Goal: Transaction & Acquisition: Purchase product/service

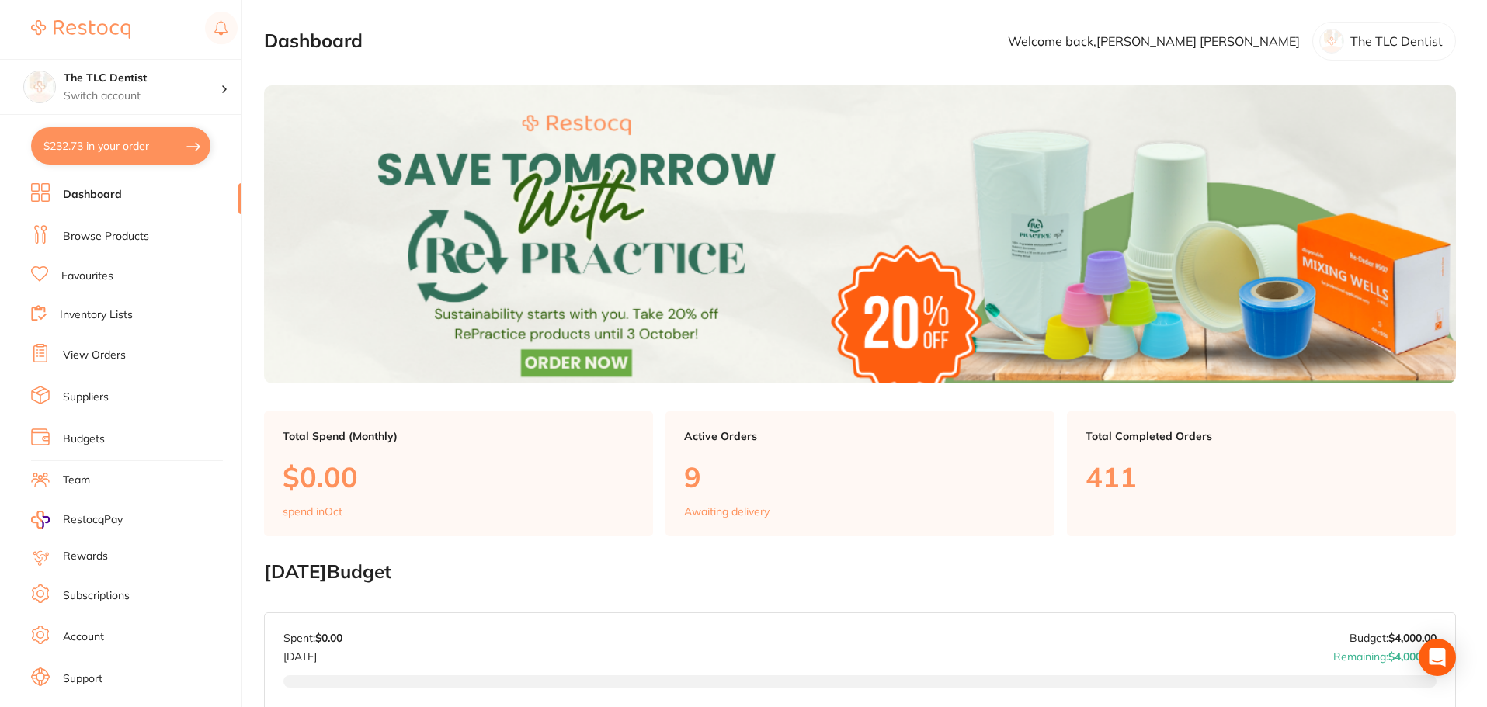
click at [130, 157] on button "$232.73 in your order" at bounding box center [120, 145] width 179 height 37
checkbox input "true"
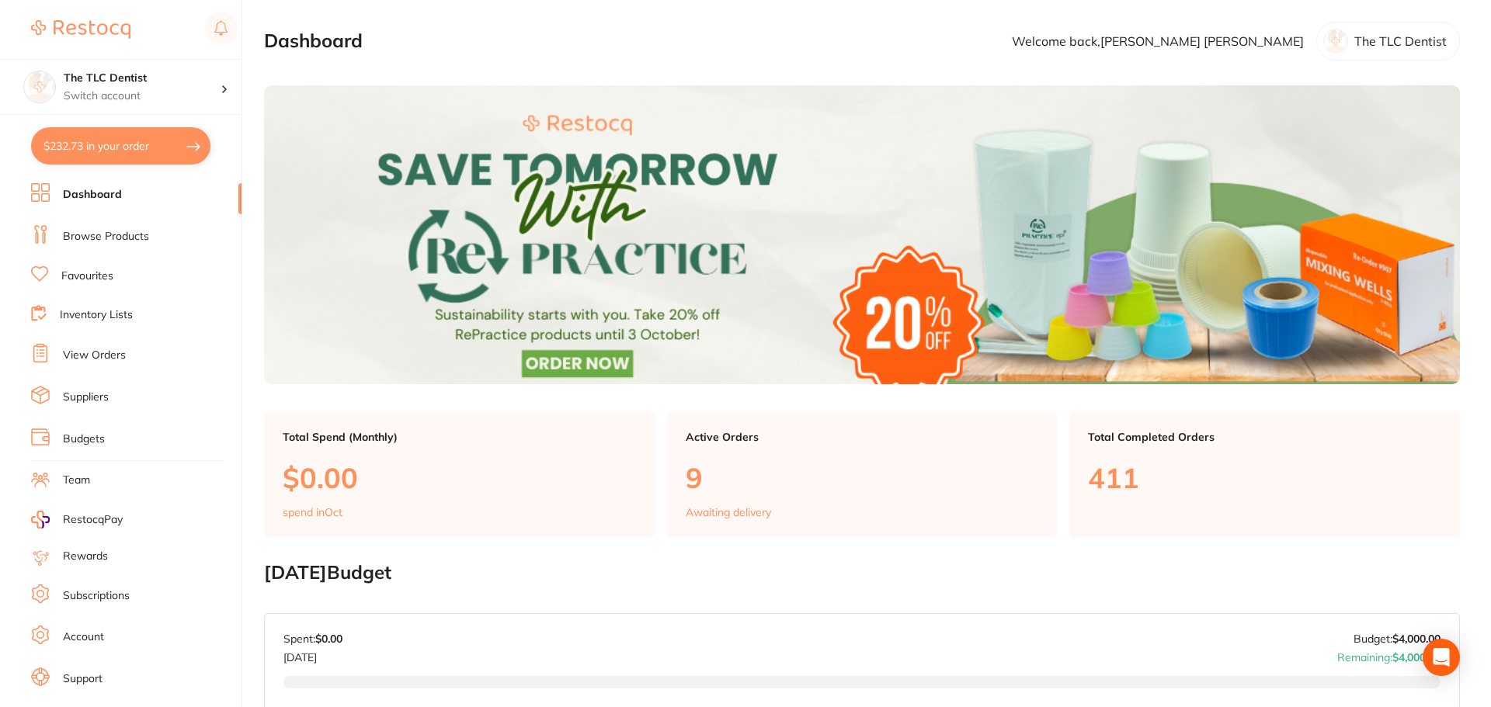
checkbox input "true"
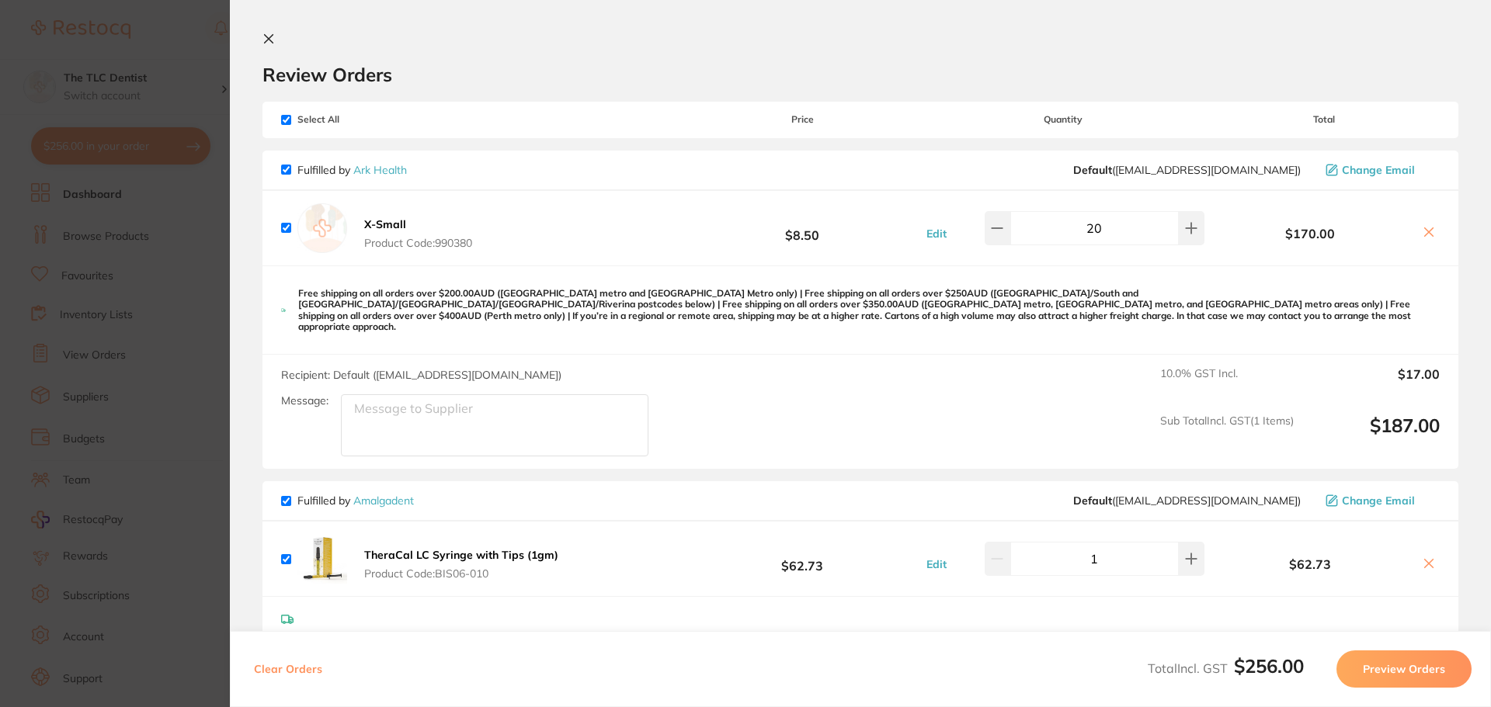
scroll to position [282, 0]
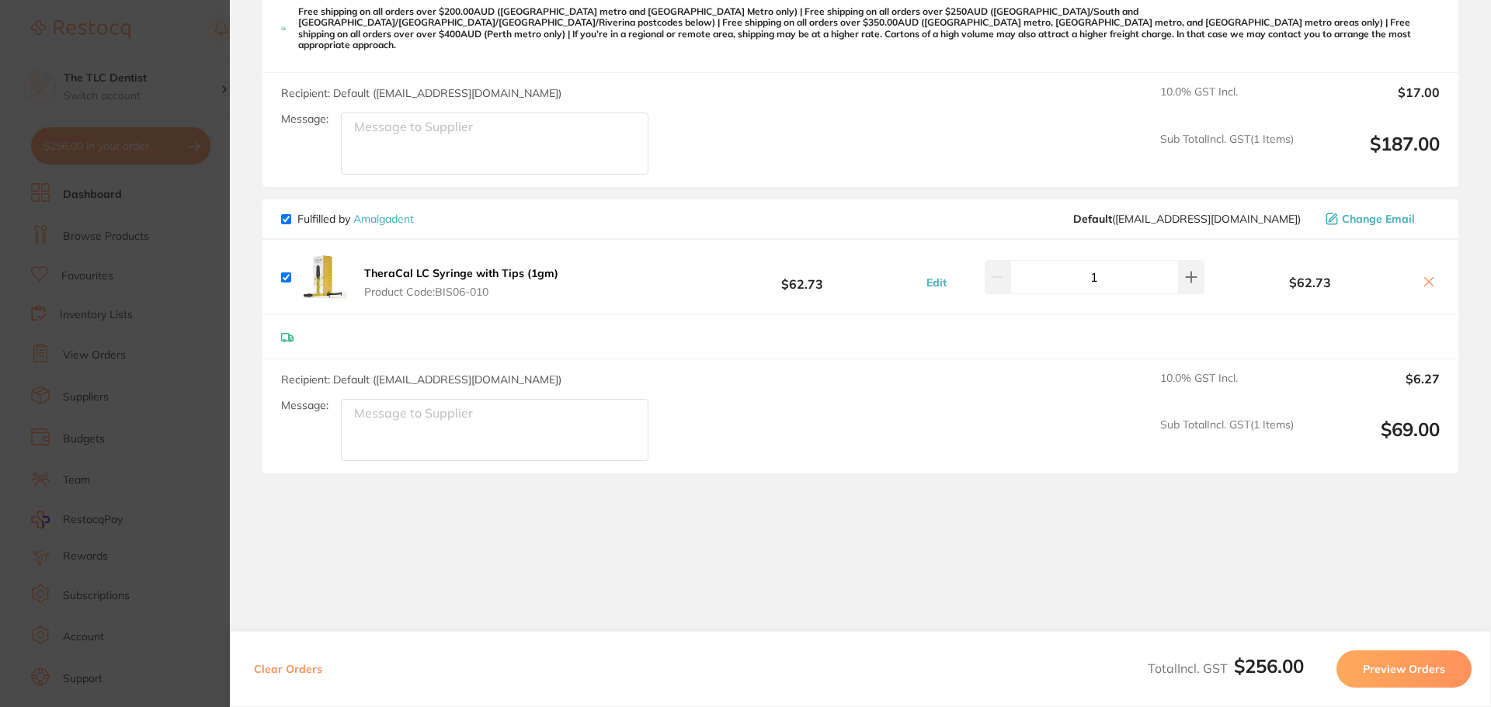
click at [111, 375] on section "Update RRP Set your pre negotiated price for this item. Item Agreed RRP (excl. …" at bounding box center [745, 353] width 1491 height 707
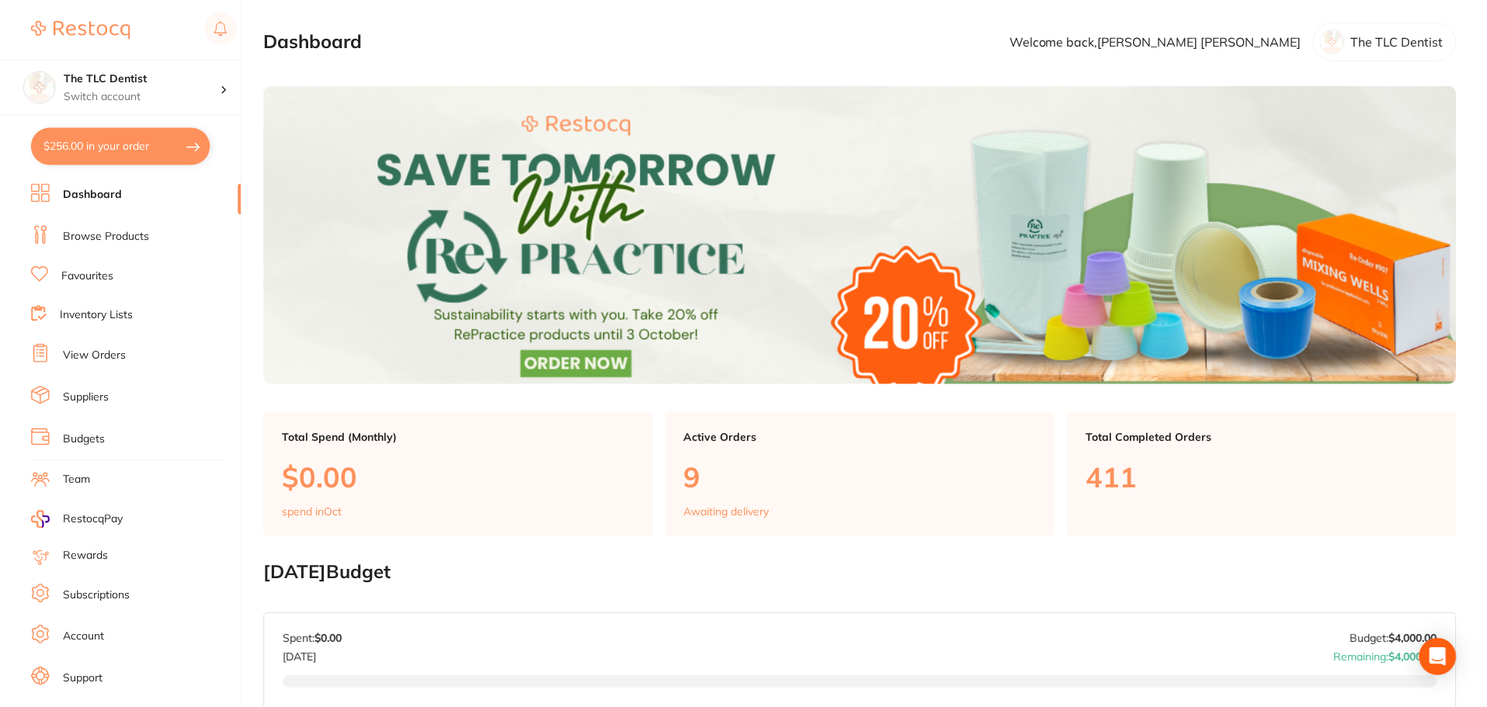
scroll to position [1, 0]
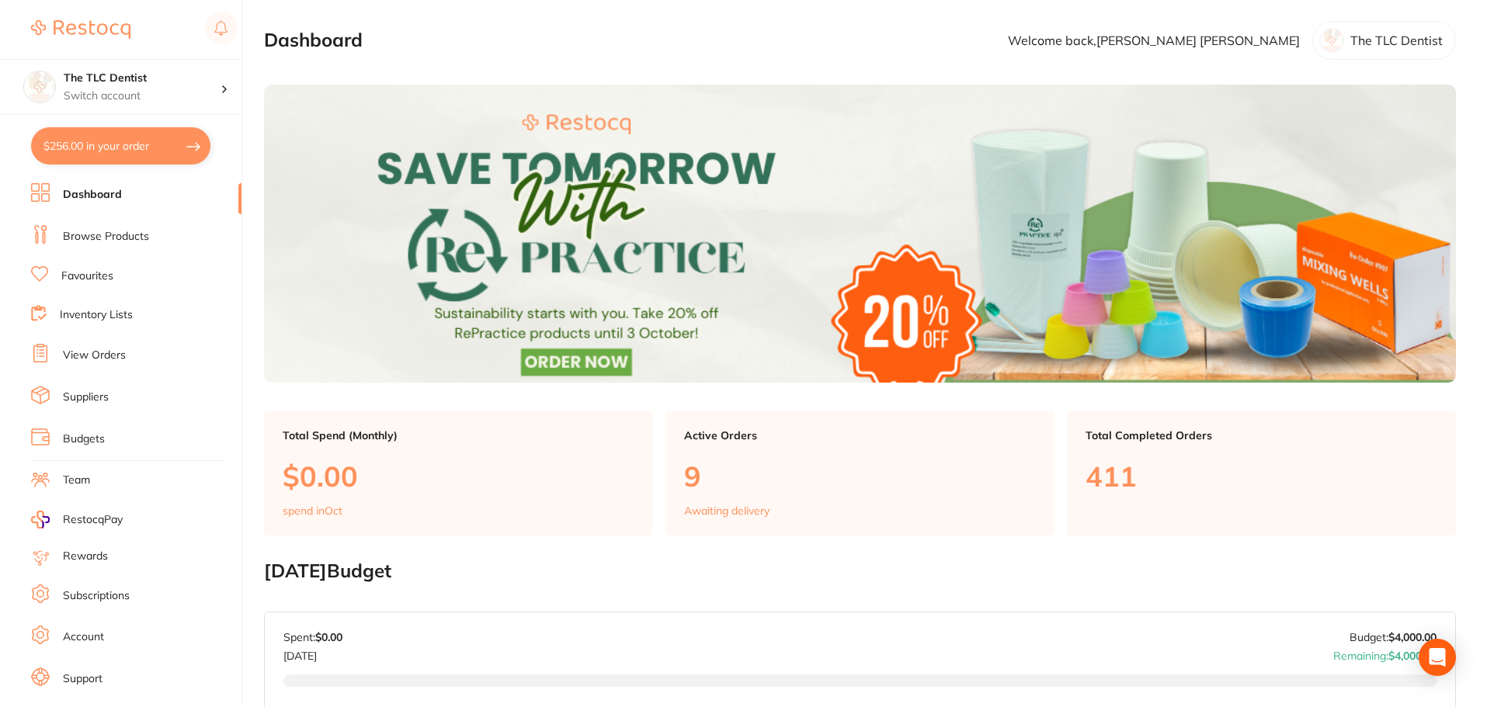
click at [103, 193] on link "Dashboard" at bounding box center [92, 195] width 59 height 16
click at [113, 225] on li "Browse Products" at bounding box center [136, 236] width 210 height 23
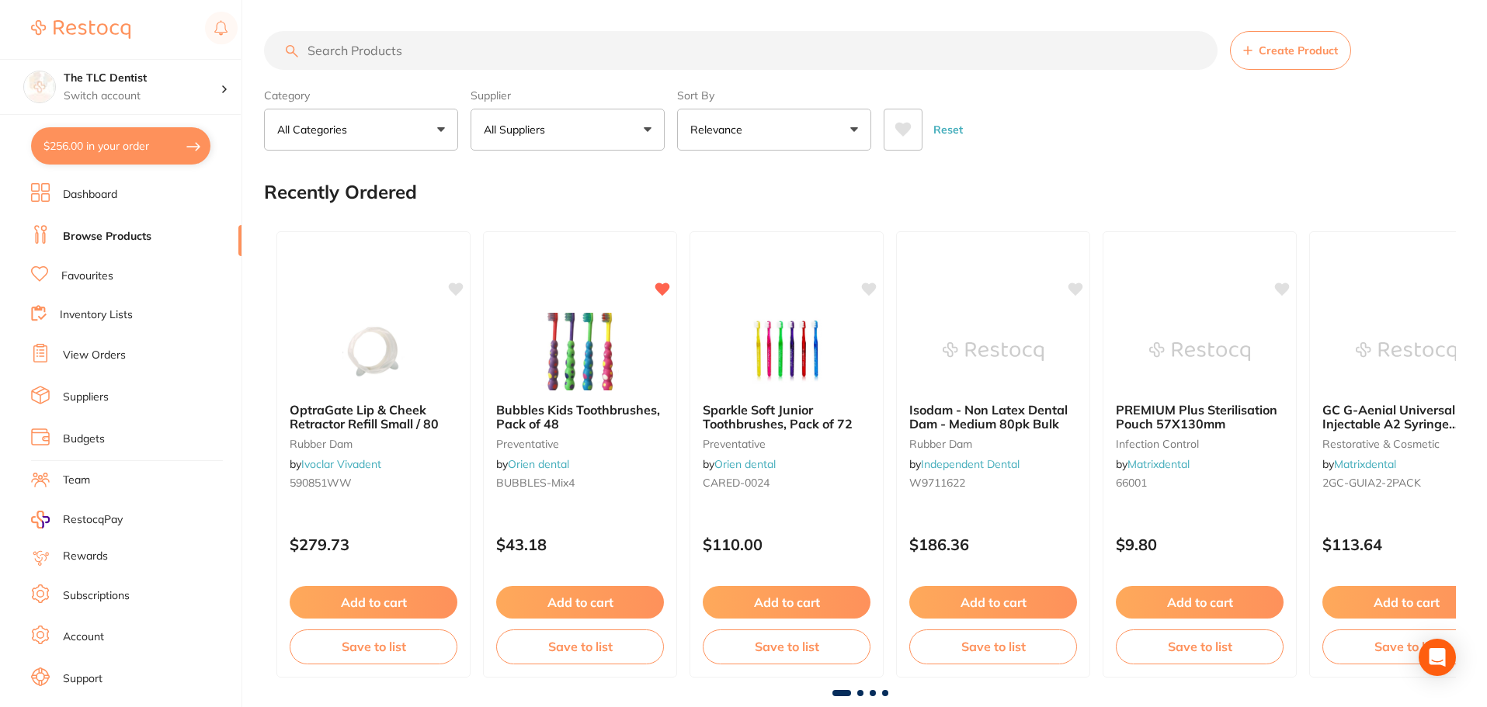
click at [506, 49] on input "search" at bounding box center [740, 50] width 953 height 39
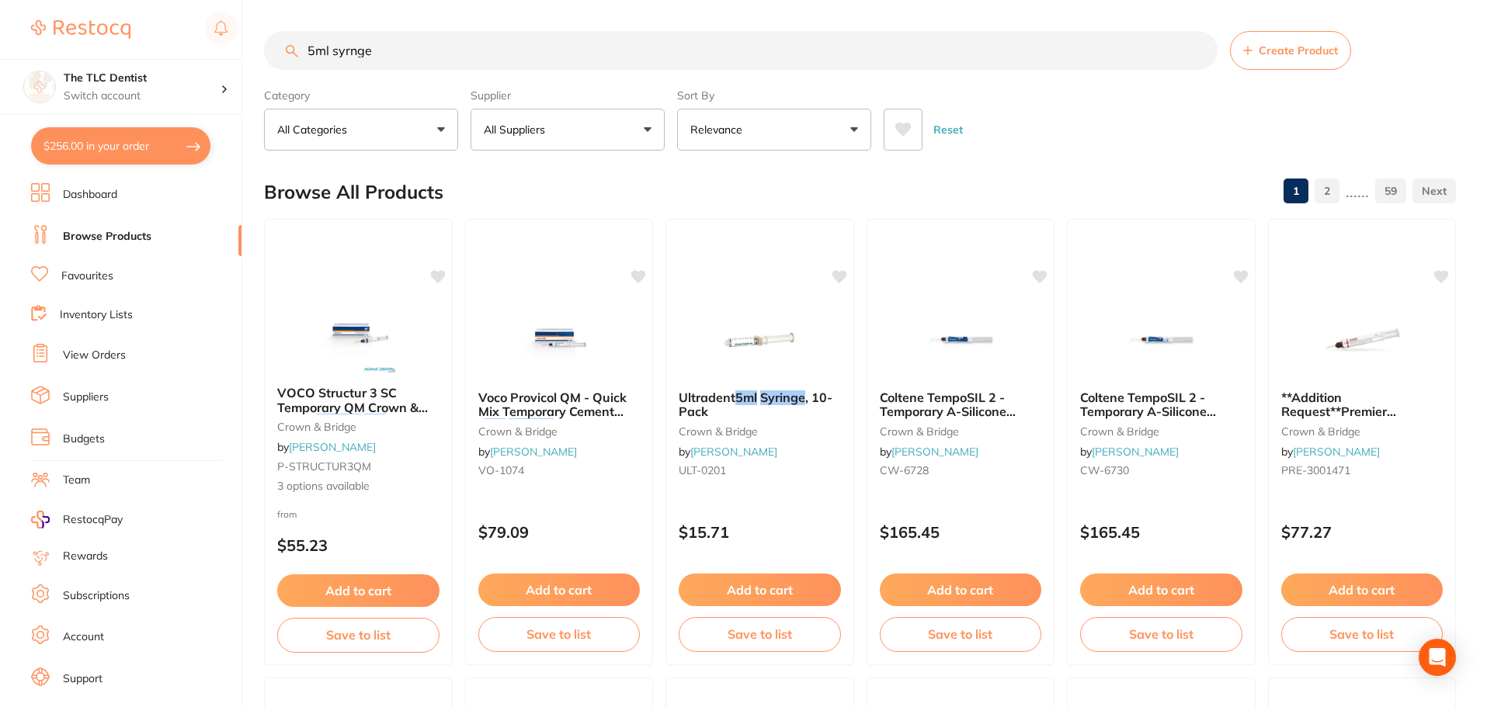
click at [347, 50] on input "5ml syrnge" at bounding box center [740, 50] width 953 height 39
type input "5ml syringe"
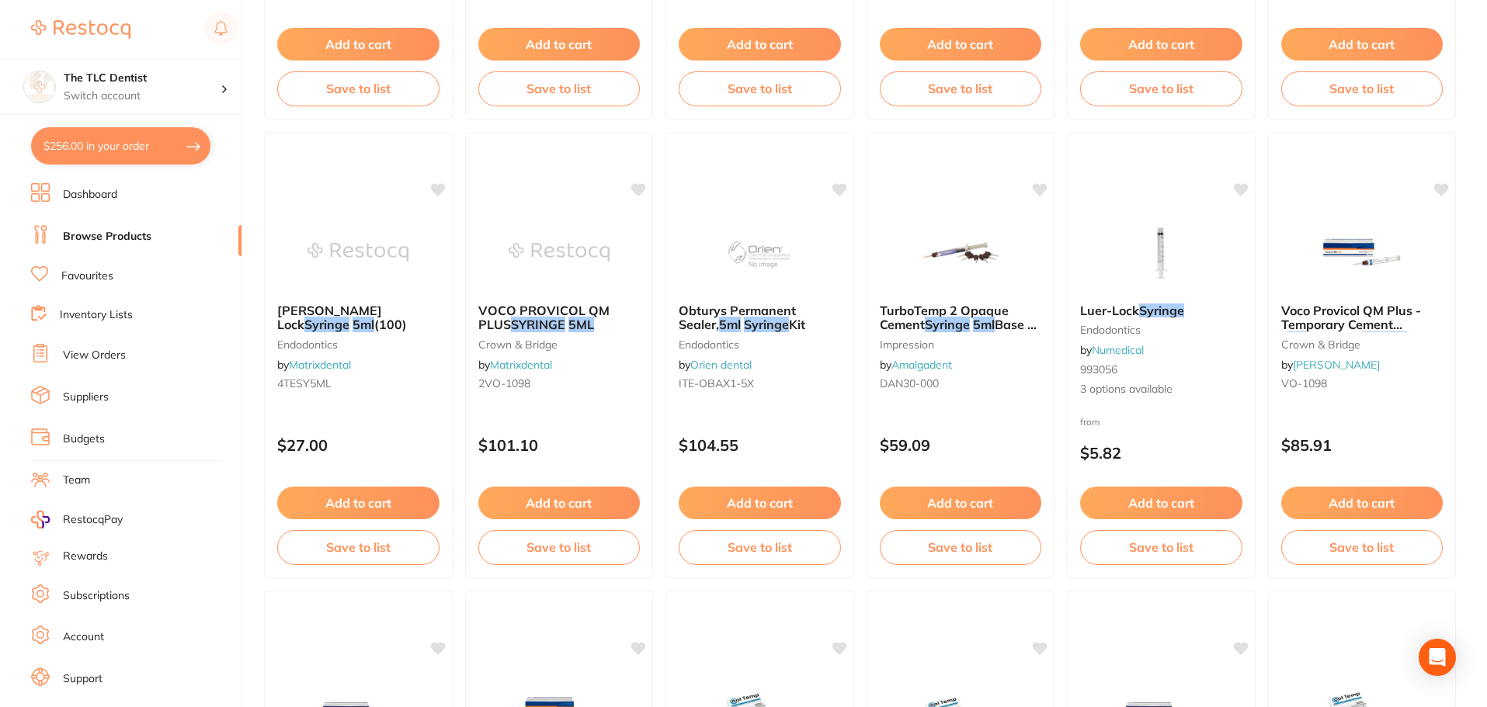
scroll to position [2096, 0]
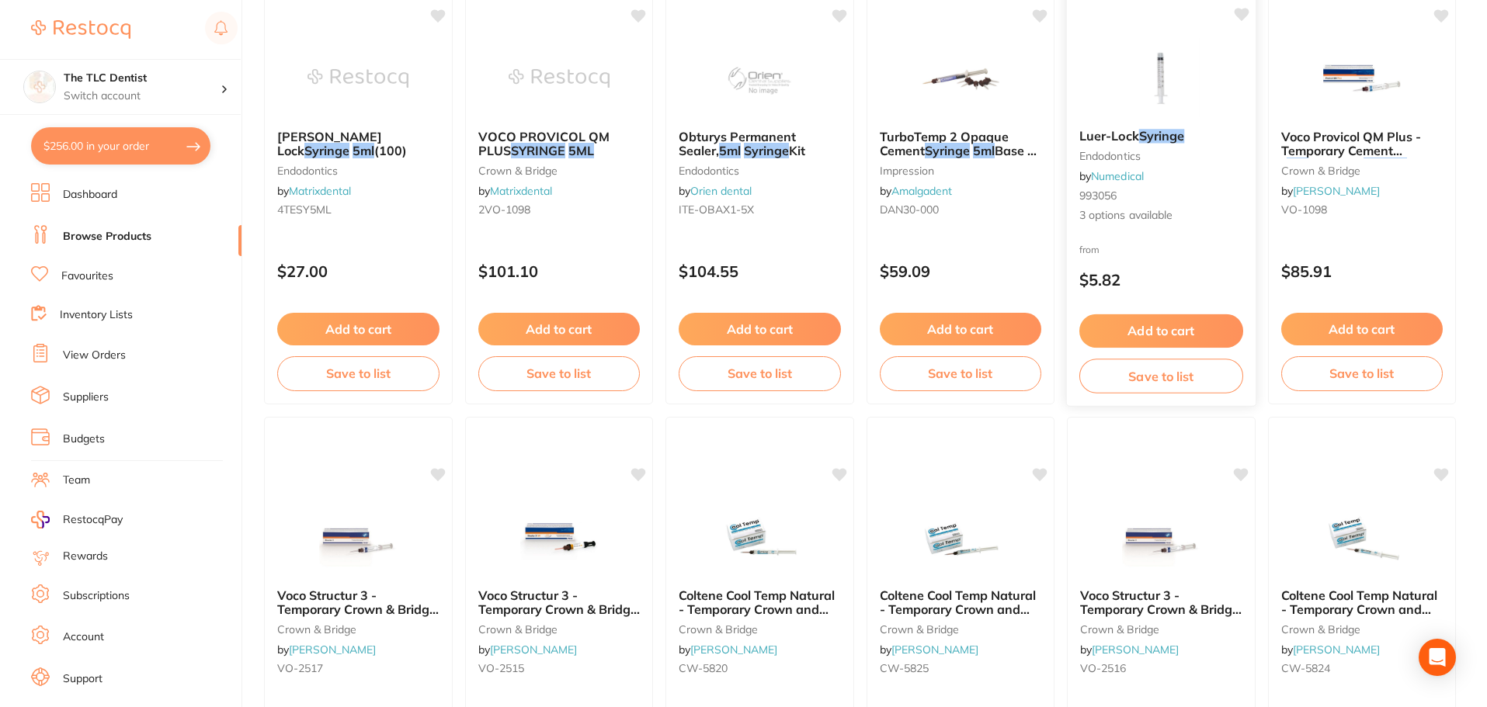
click at [1195, 206] on div "Luer-Lock Syringe endodontics by Numedical 993056 3 options available" at bounding box center [1161, 176] width 189 height 120
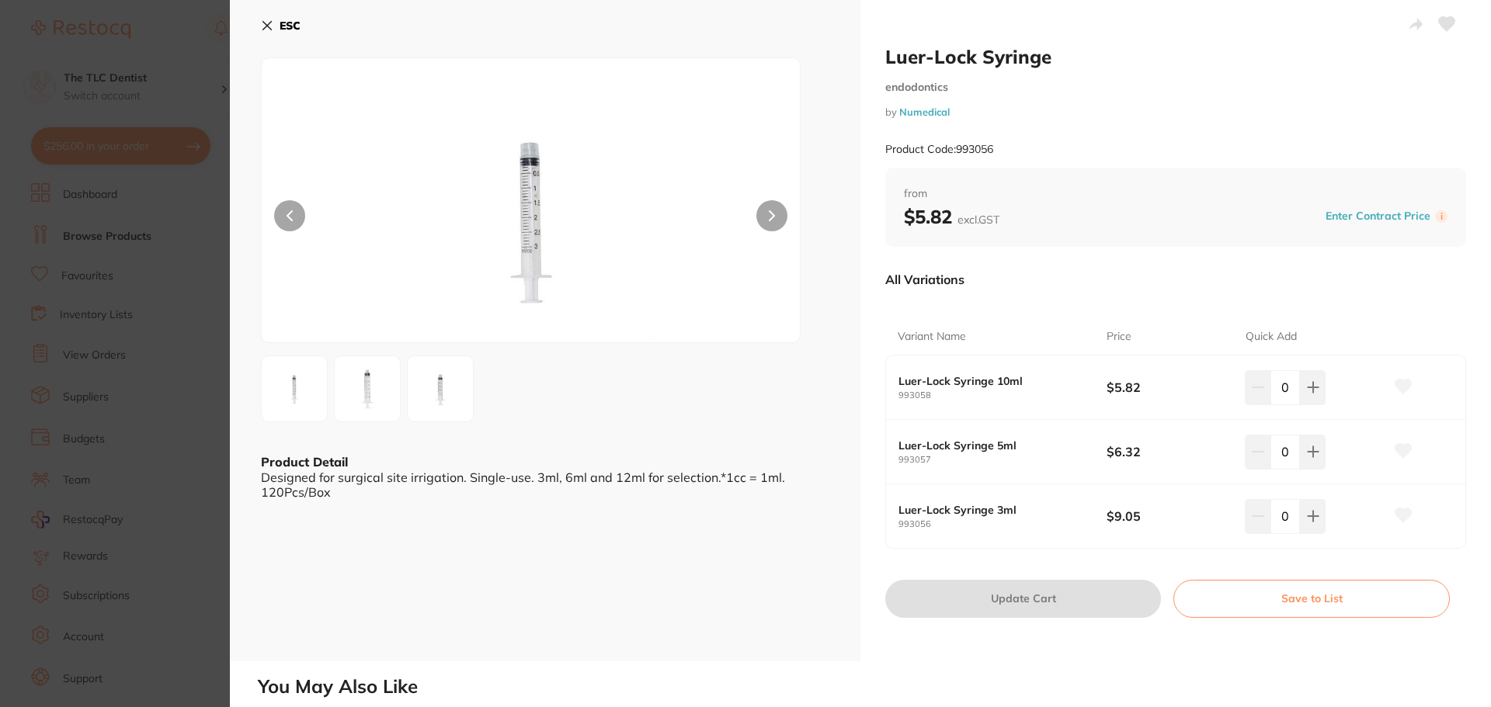
click at [231, 382] on div "ESC Product Detail Designed for surgical site irrigation. Single-use. 3ml, 6ml …" at bounding box center [545, 330] width 630 height 661
click at [180, 314] on section "Luer-Lock Syringe endodontics by Numedical Product Code: 993056 ESC Product Det…" at bounding box center [745, 353] width 1491 height 707
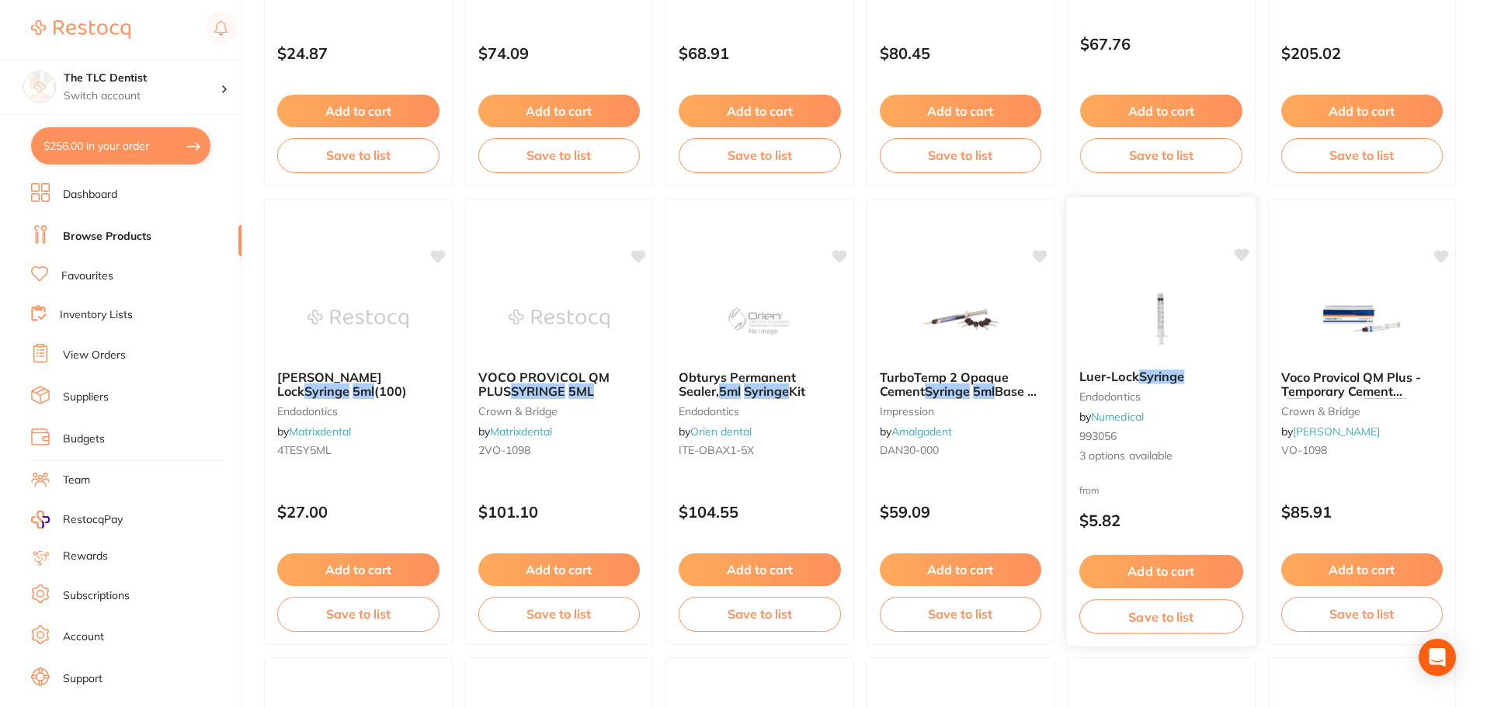
scroll to position [1863, 0]
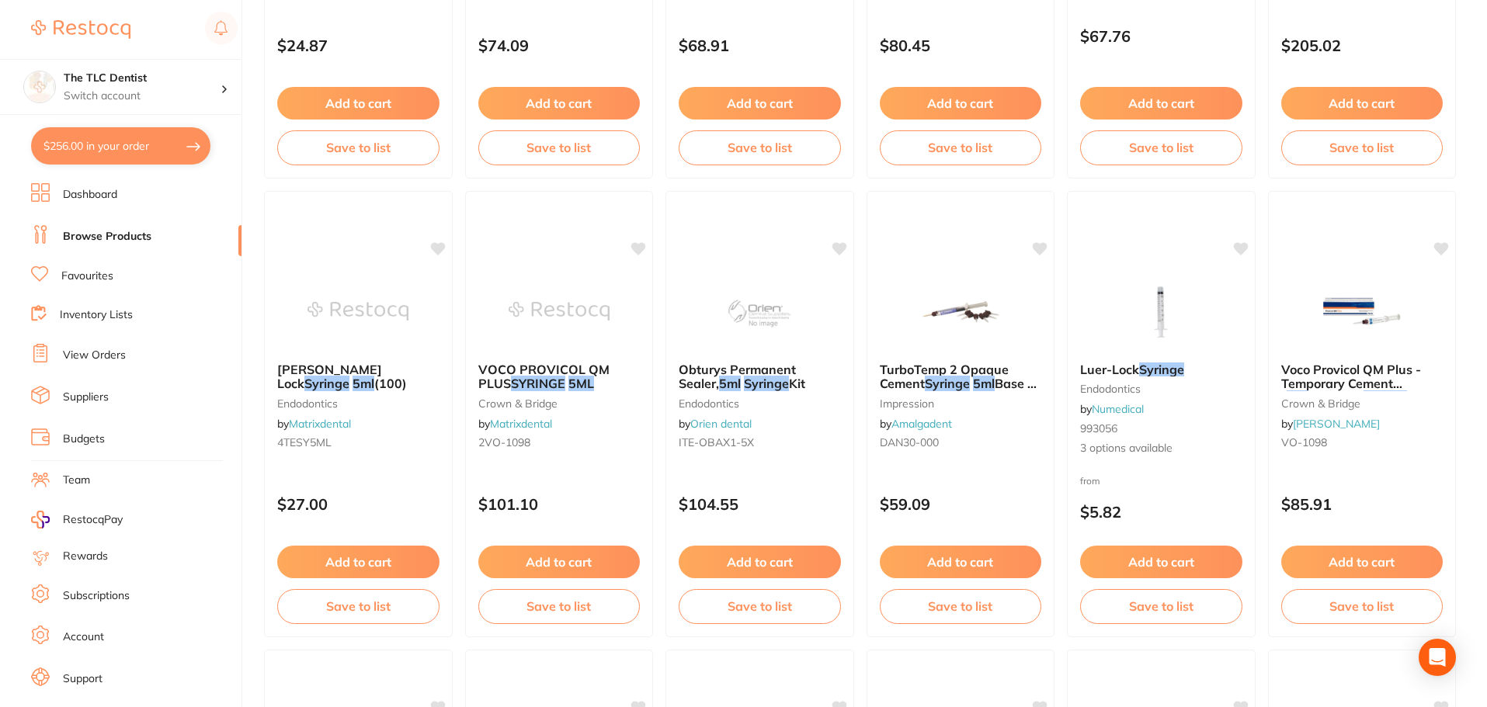
click at [1140, 337] on img at bounding box center [1160, 312] width 101 height 78
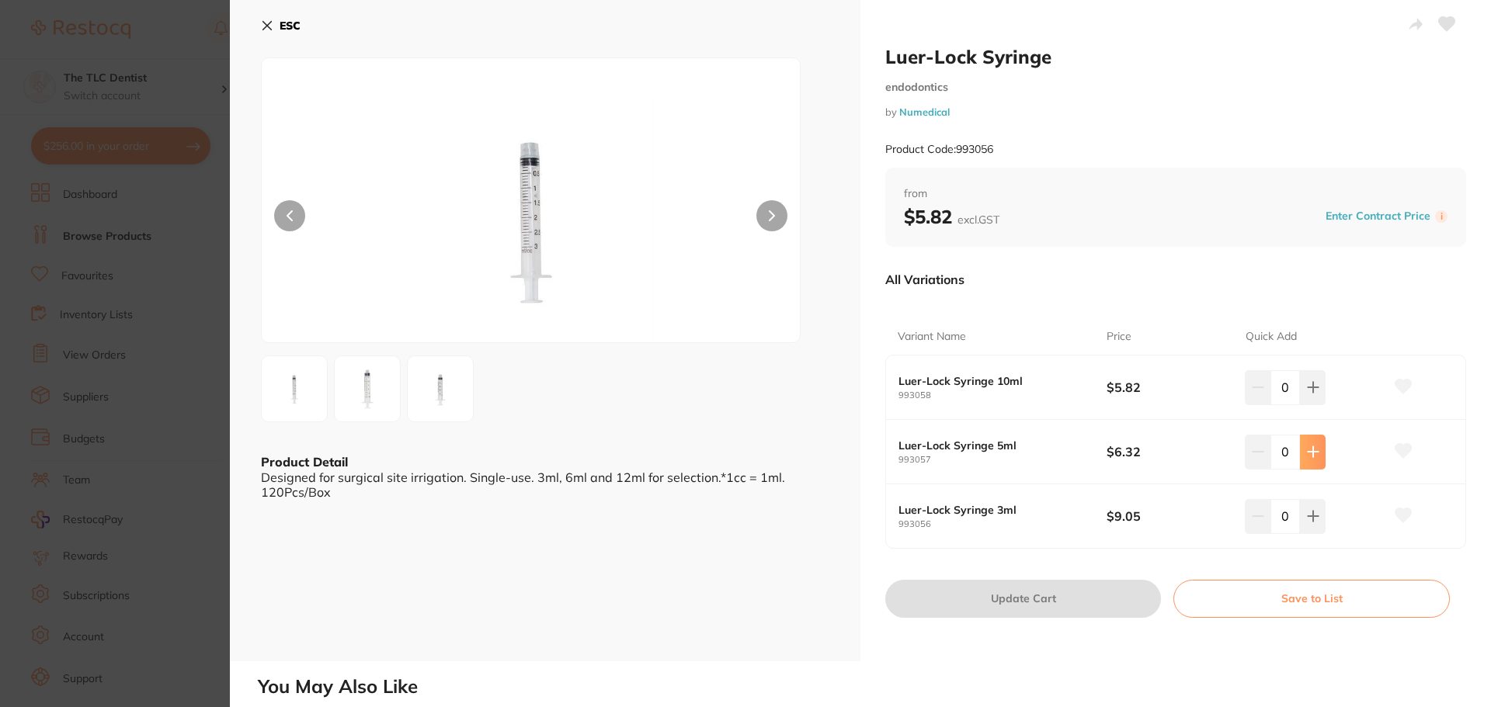
click at [1302, 457] on button at bounding box center [1313, 452] width 26 height 34
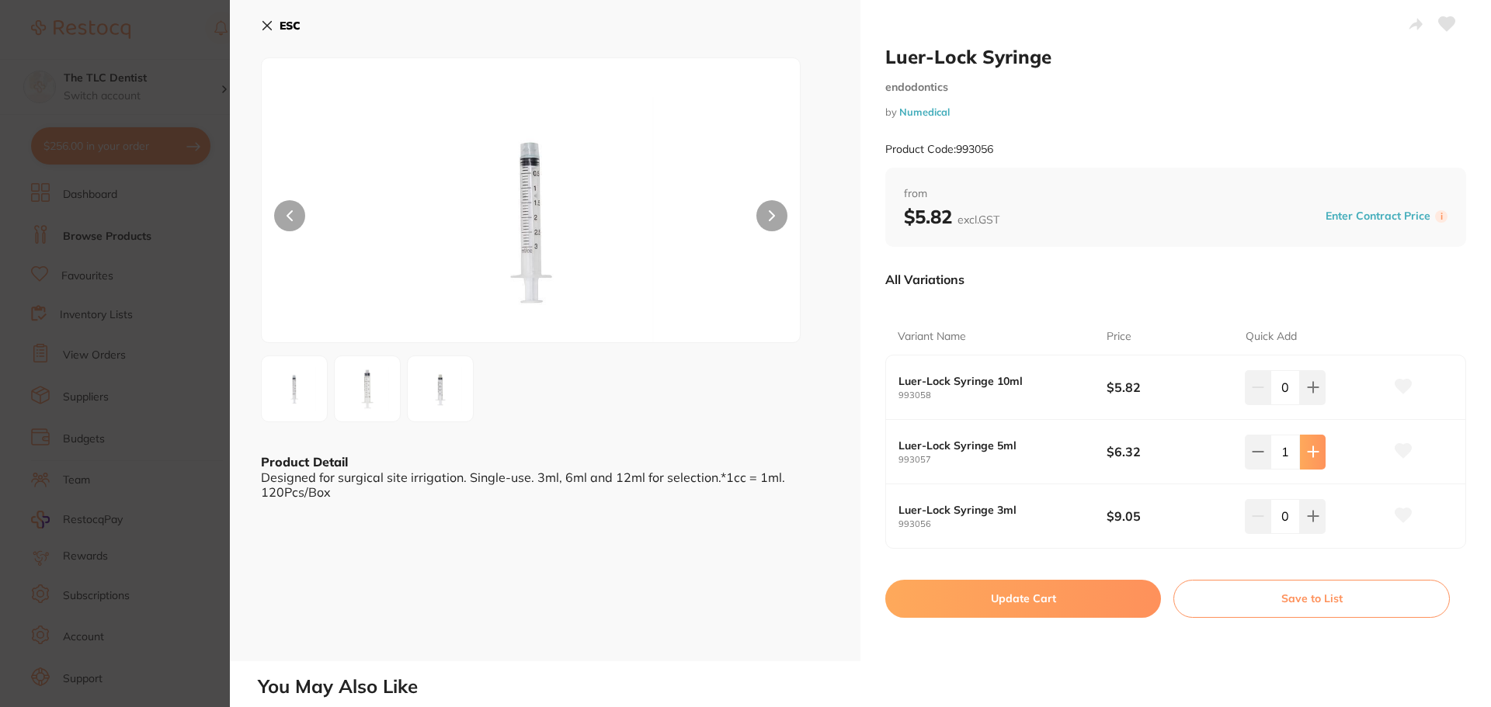
click at [1309, 457] on icon at bounding box center [1312, 452] width 10 height 10
click at [1263, 449] on button at bounding box center [1258, 452] width 26 height 34
type input "1"
click at [1009, 589] on button "Update Cart" at bounding box center [1023, 598] width 276 height 37
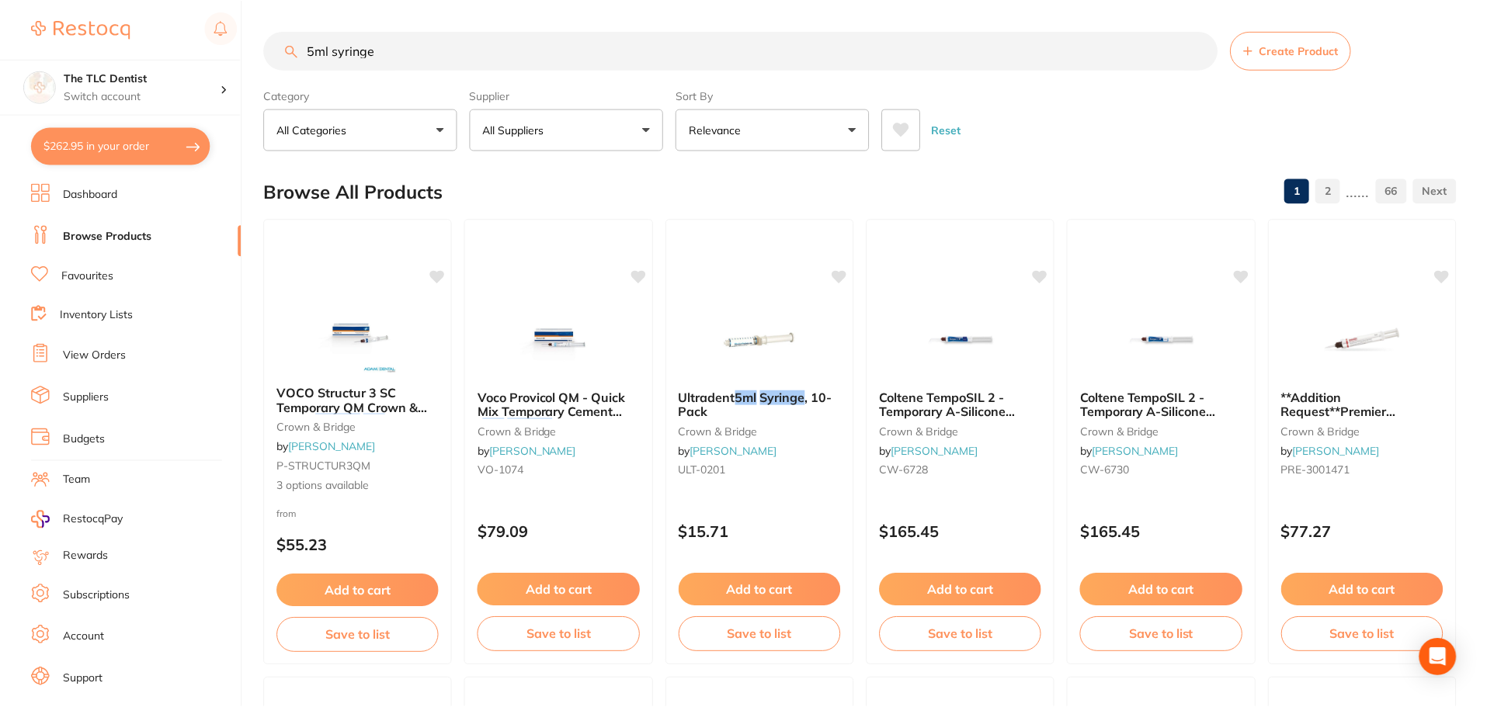
scroll to position [1863, 0]
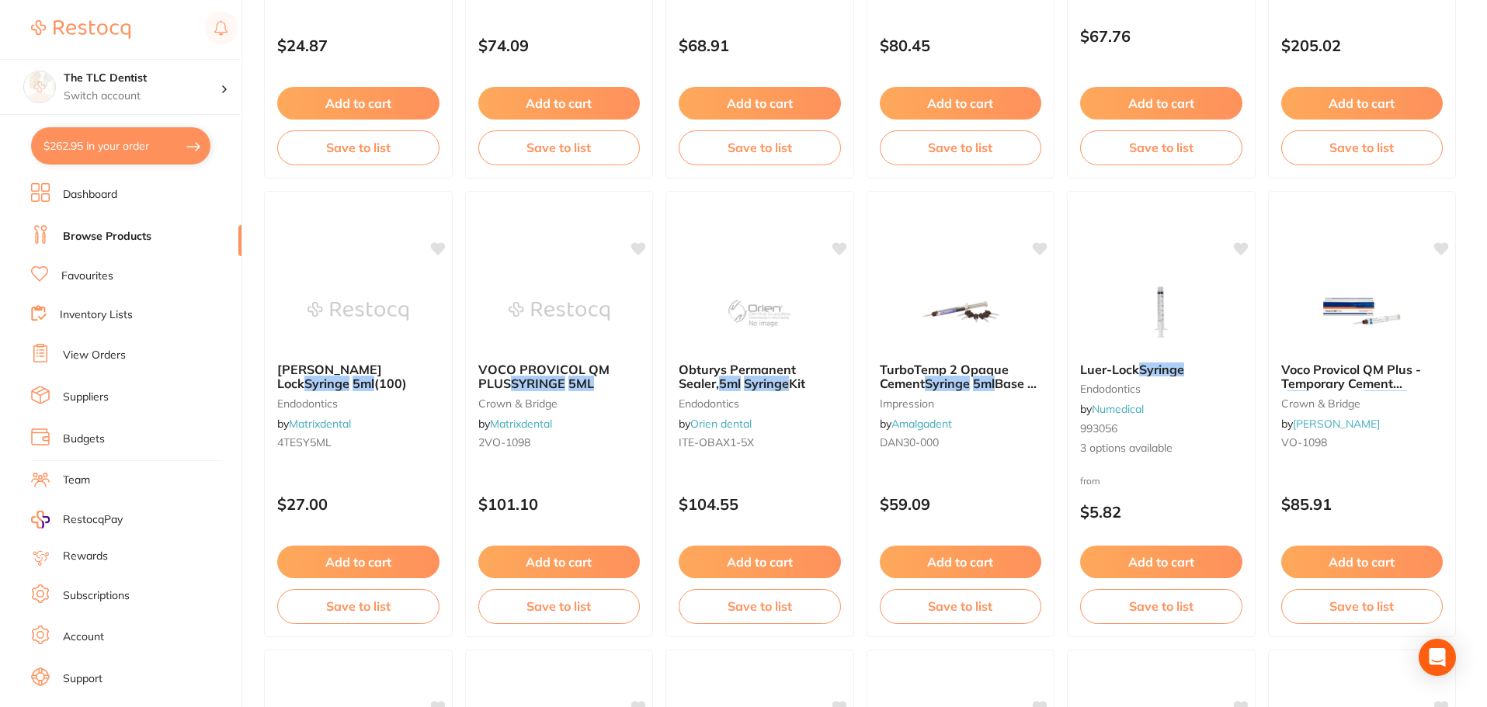
click at [106, 130] on button "$262.95 in your order" at bounding box center [120, 145] width 179 height 37
checkbox input "true"
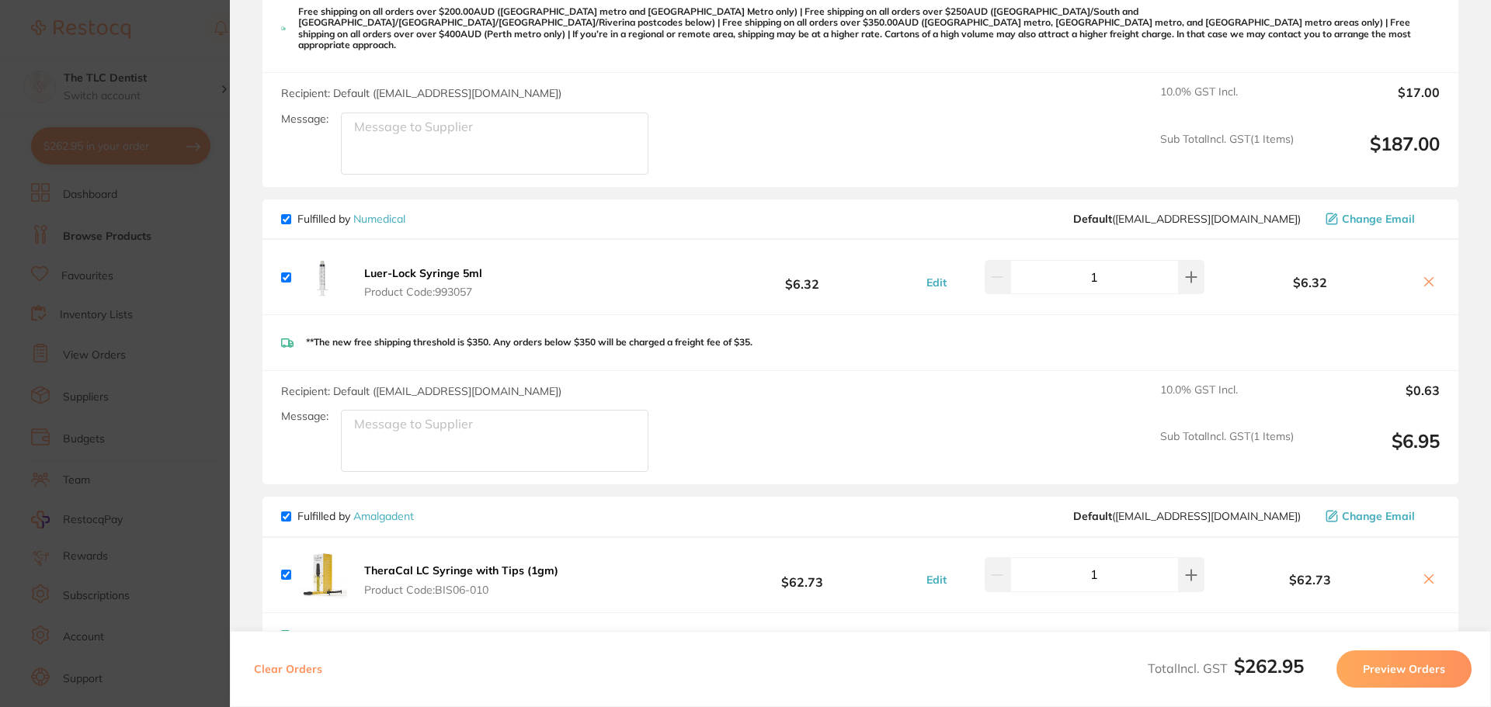
click at [284, 512] on input "checkbox" at bounding box center [286, 517] width 10 height 10
checkbox input "false"
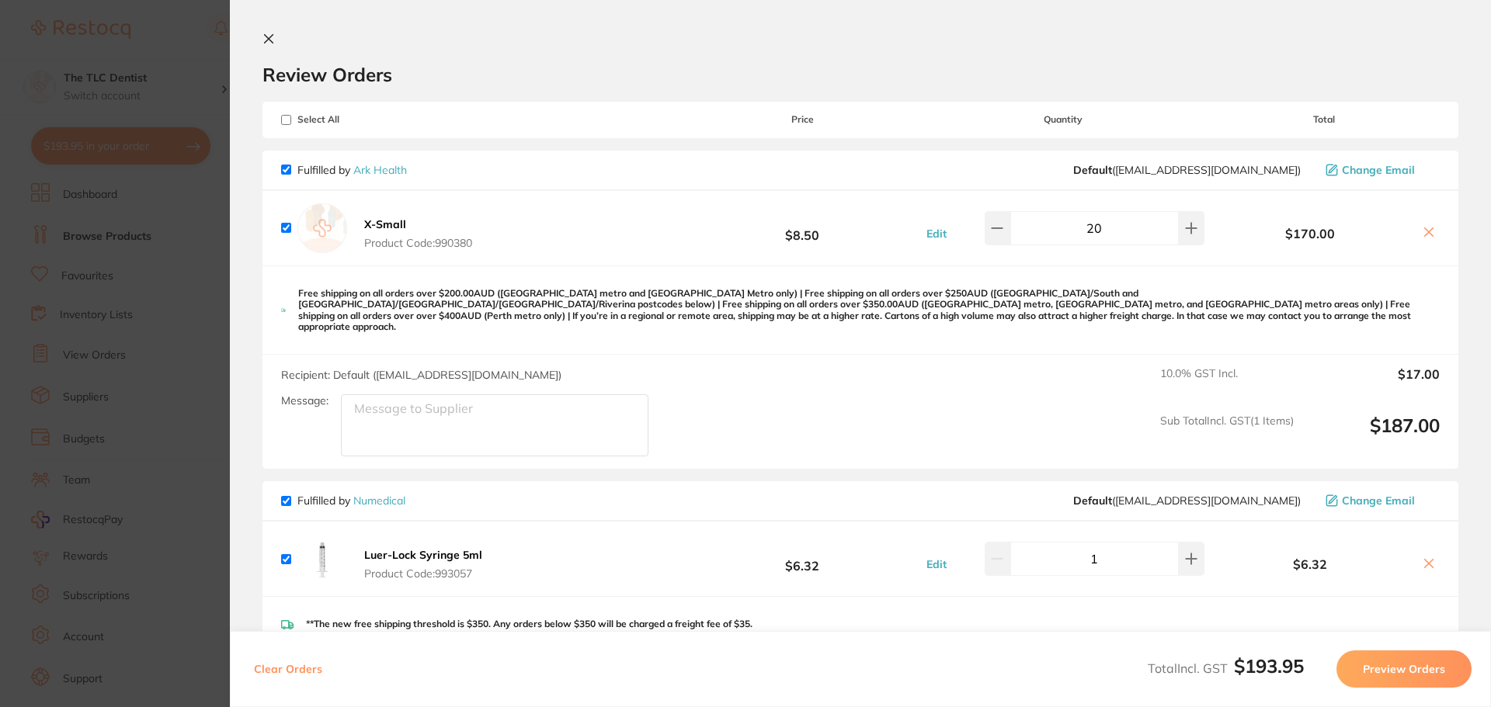
click at [282, 168] on input "checkbox" at bounding box center [286, 170] width 10 height 10
checkbox input "false"
click at [122, 269] on section "Update RRP Set your pre negotiated price for this item. Item Agreed RRP (excl. …" at bounding box center [745, 353] width 1491 height 707
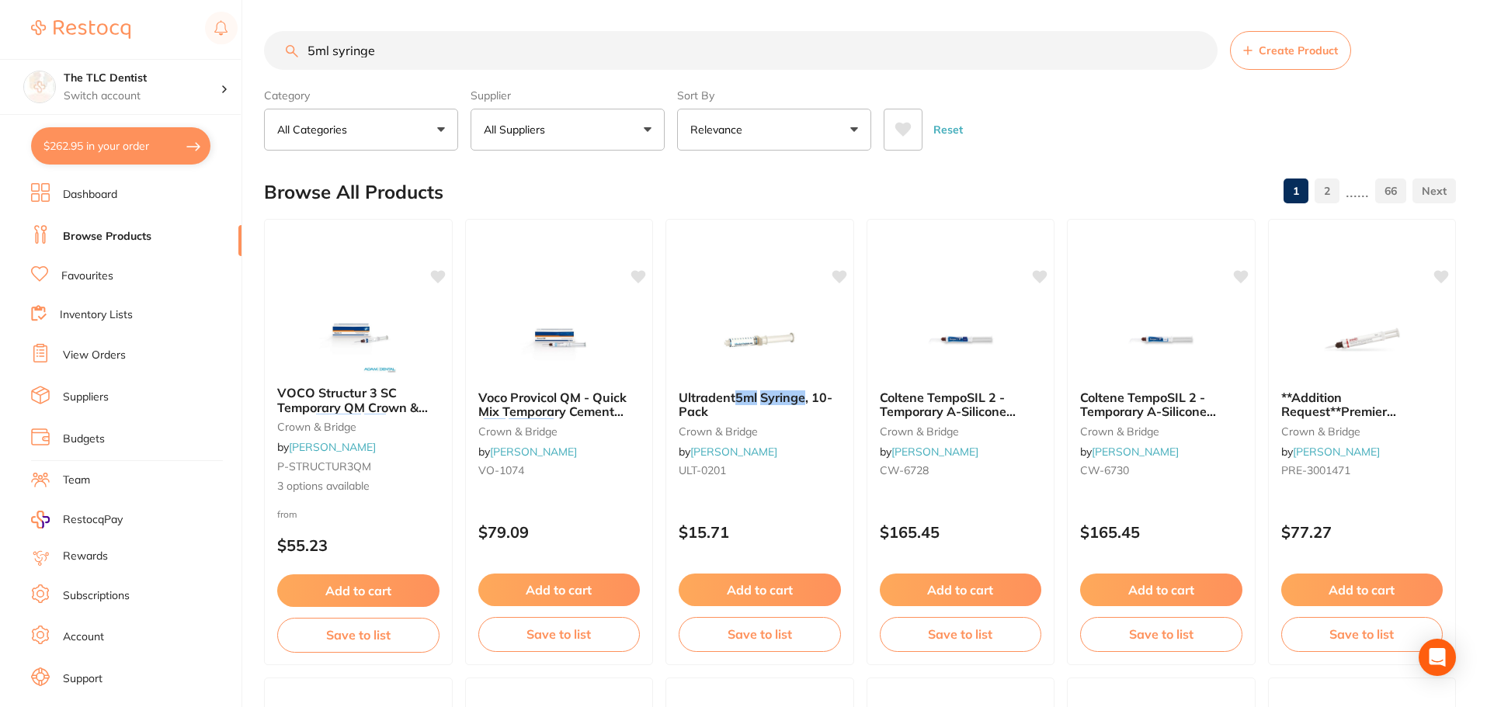
click at [470, 54] on input "5ml syringe" at bounding box center [740, 50] width 953 height 39
click at [539, 112] on button "All Suppliers" at bounding box center [567, 130] width 194 height 42
type input "ark"
click at [604, 265] on li "Ark Health" at bounding box center [568, 263] width 182 height 43
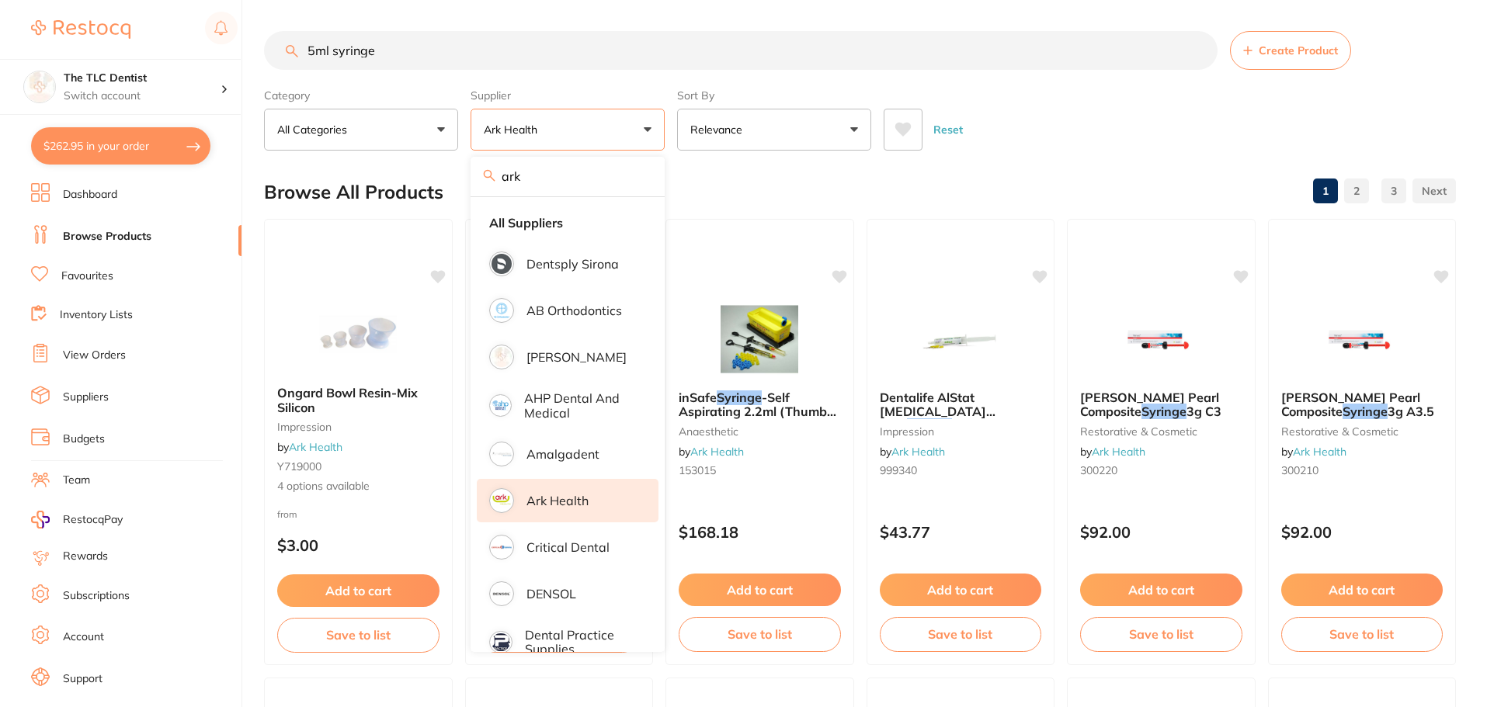
click at [983, 134] on div "Reset" at bounding box center [1164, 123] width 560 height 54
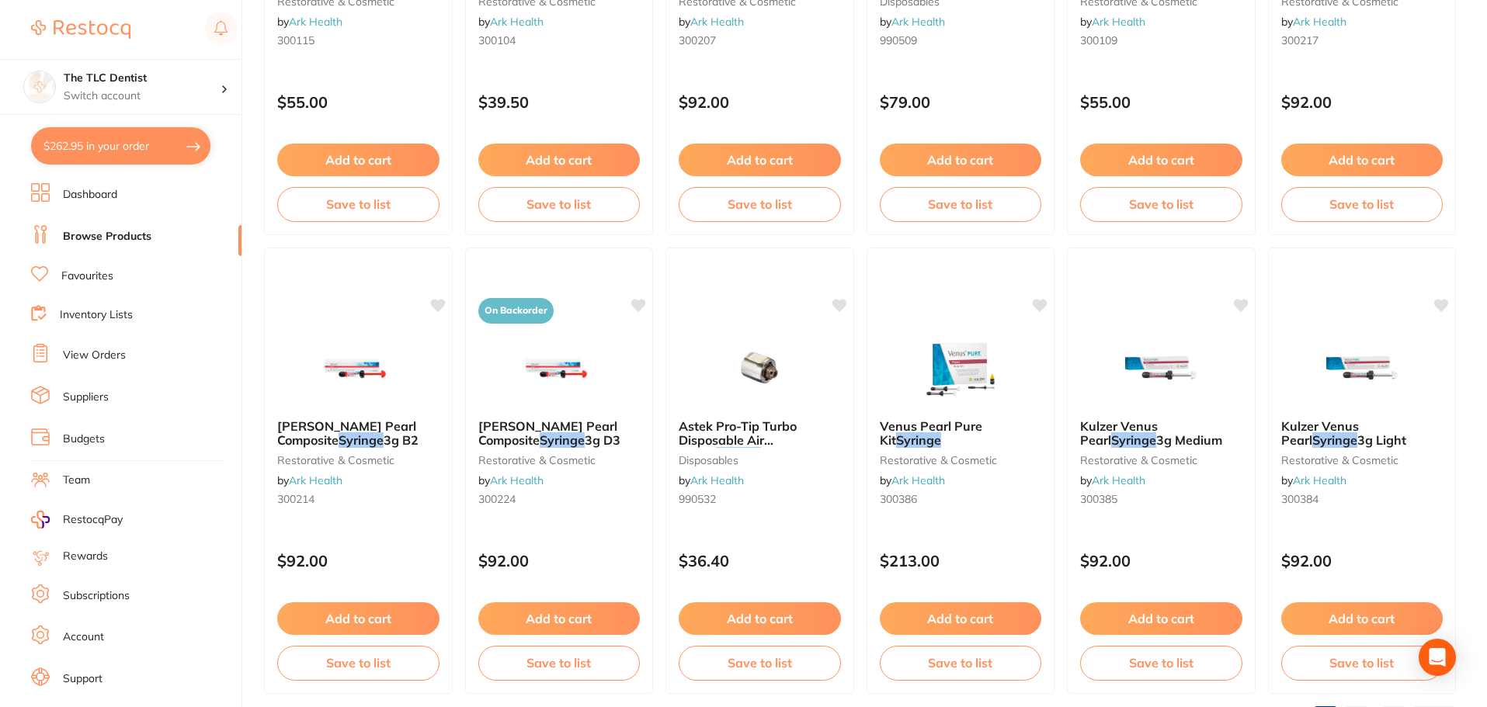
scroll to position [3710, 0]
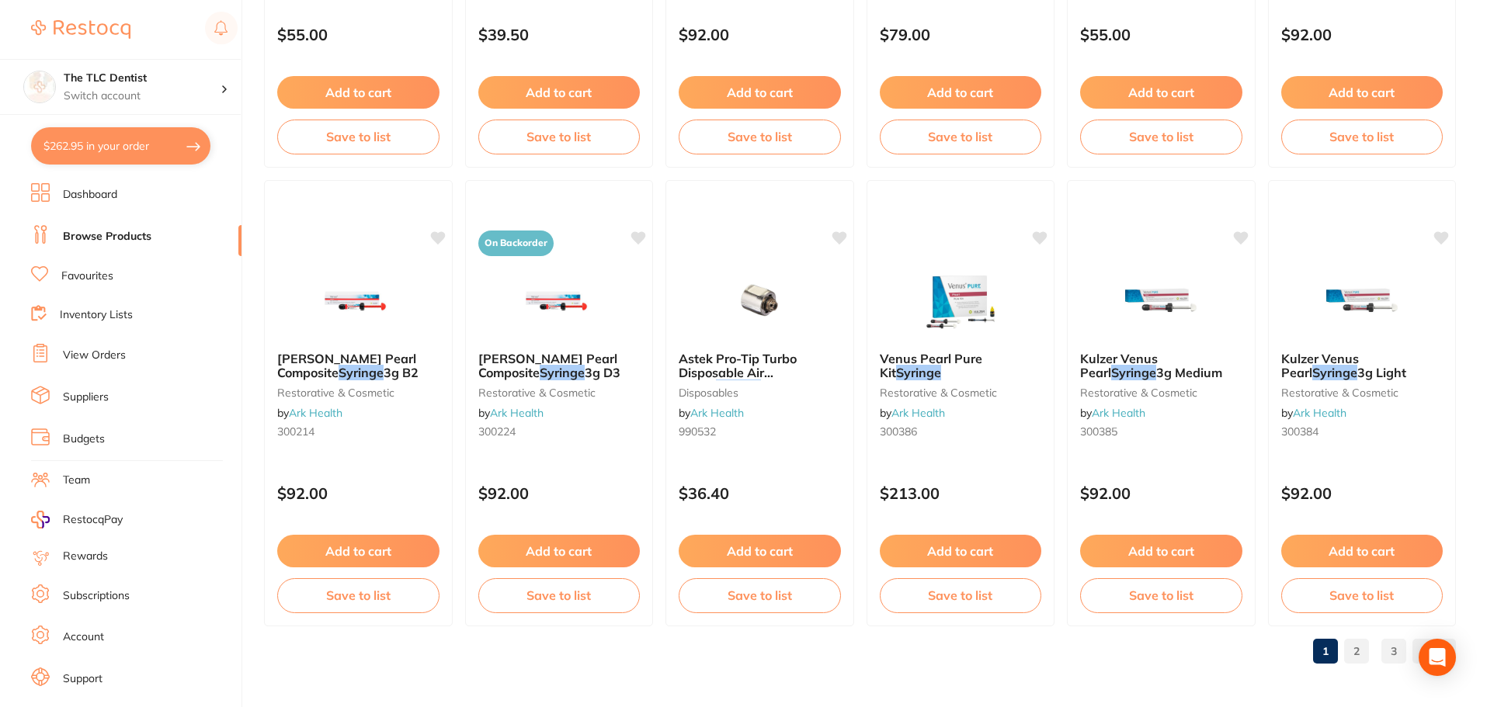
click at [1351, 658] on link "2" at bounding box center [1356, 651] width 25 height 31
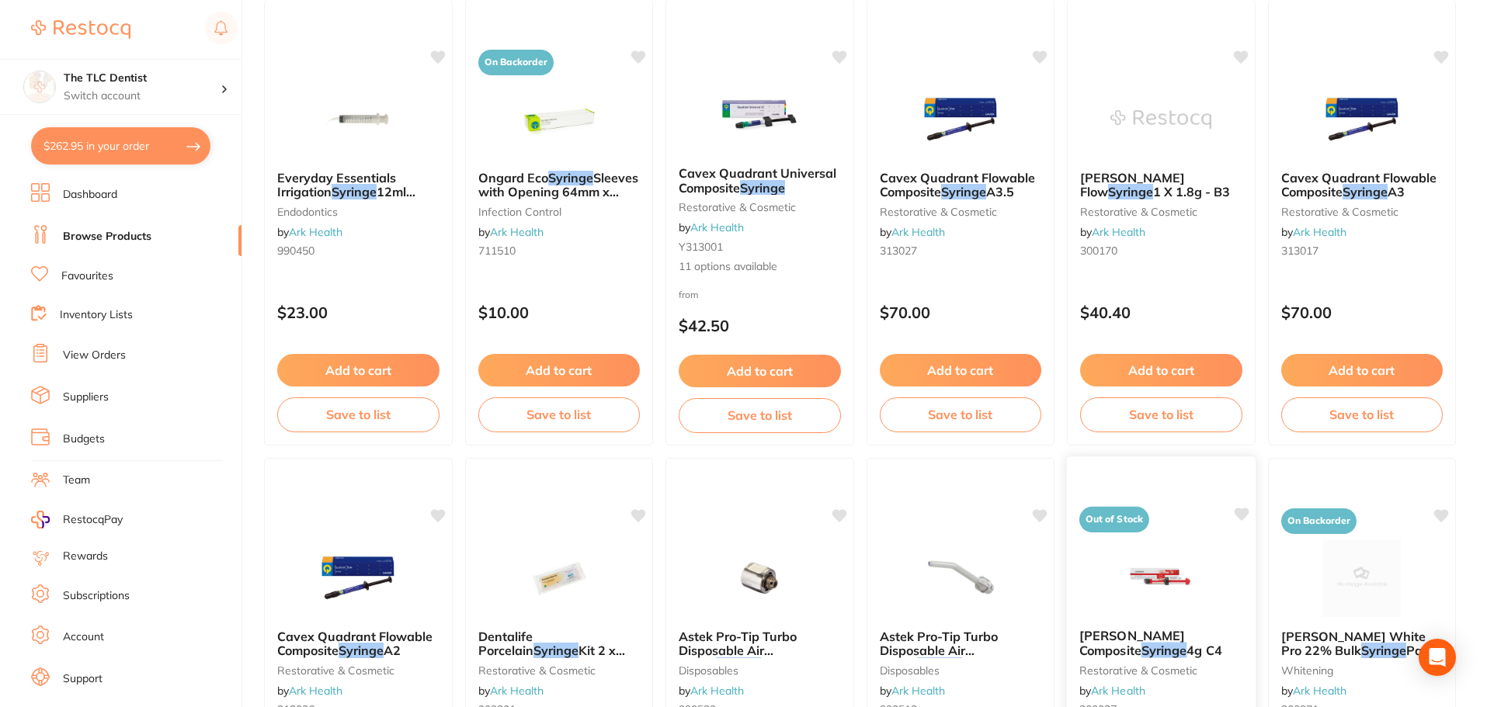
scroll to position [1165, 0]
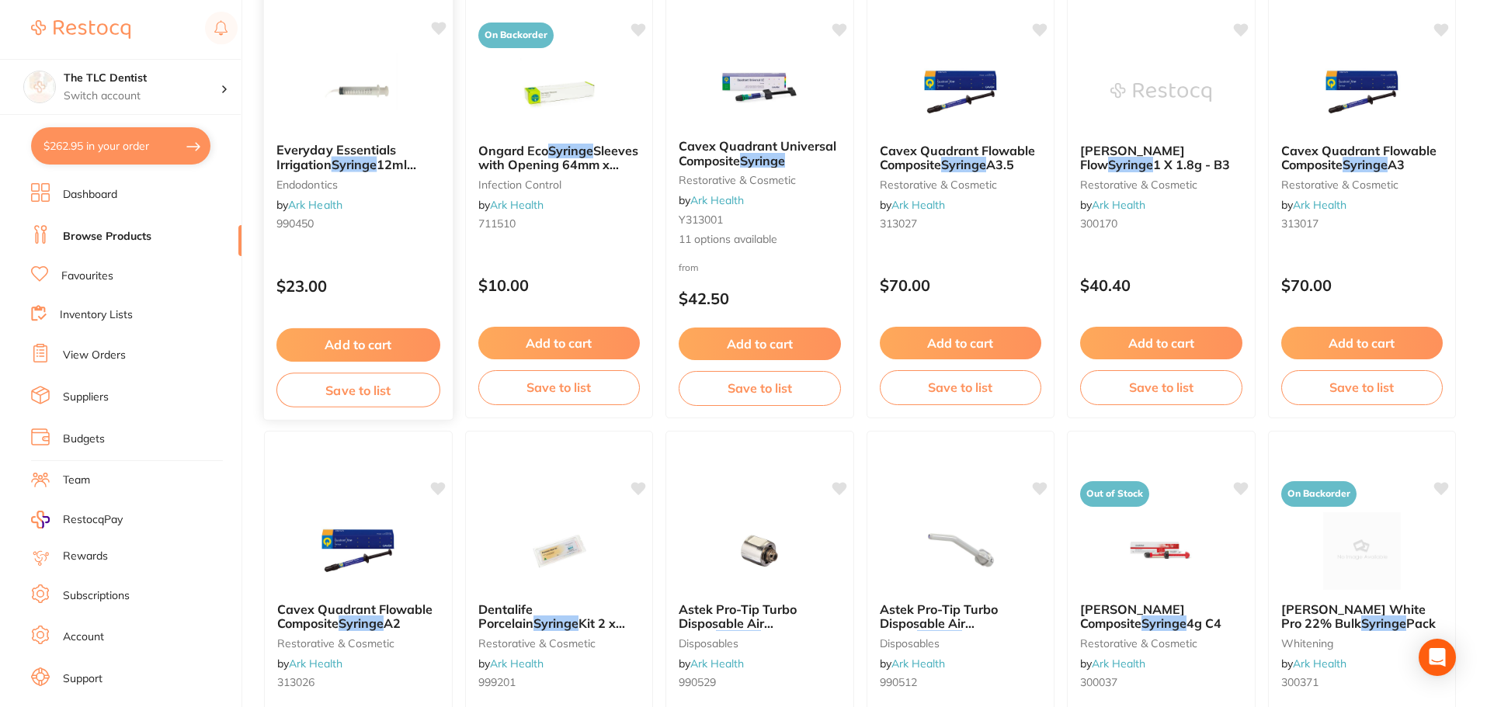
click at [372, 256] on div "Everyday Essentials Irrigation Syringe 12ml Calibrated endodontics by Ark Healt…" at bounding box center [358, 195] width 190 height 451
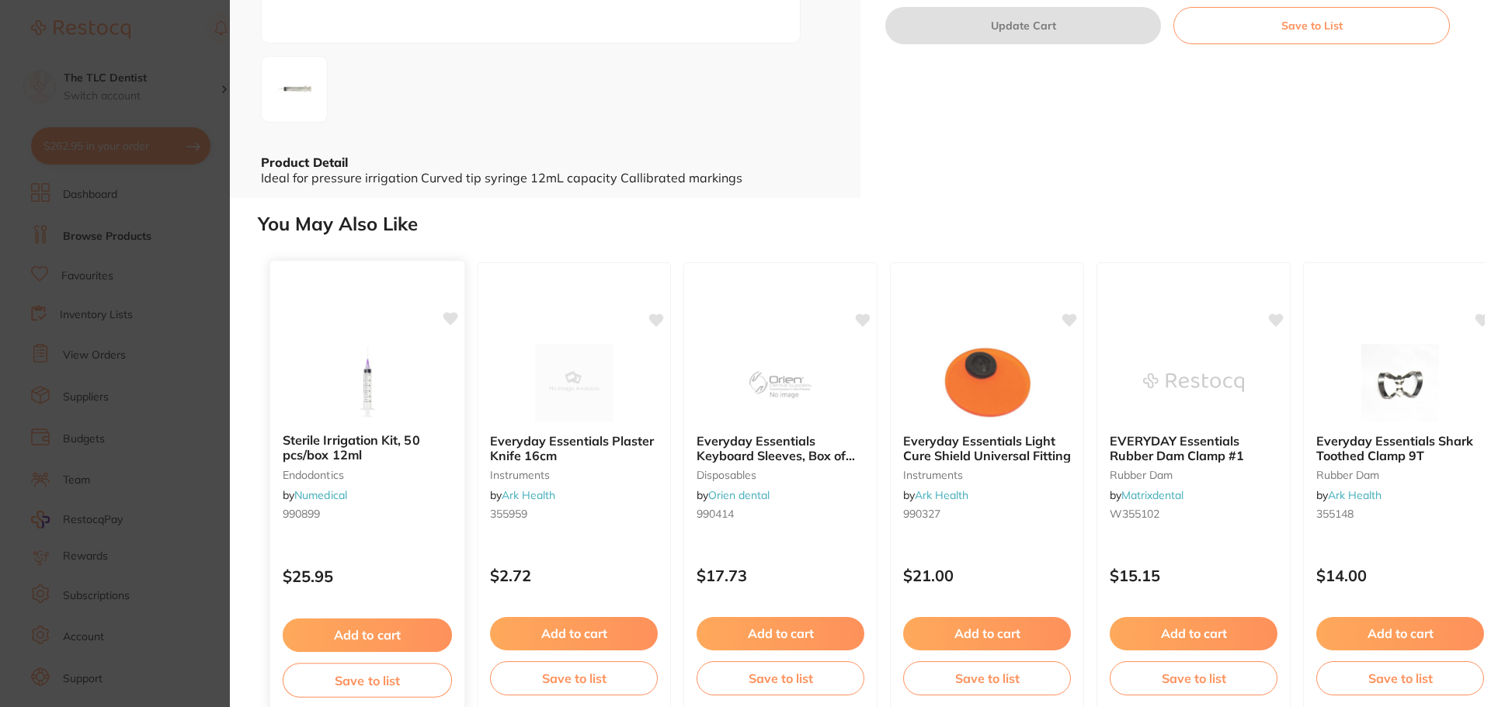
scroll to position [311, 0]
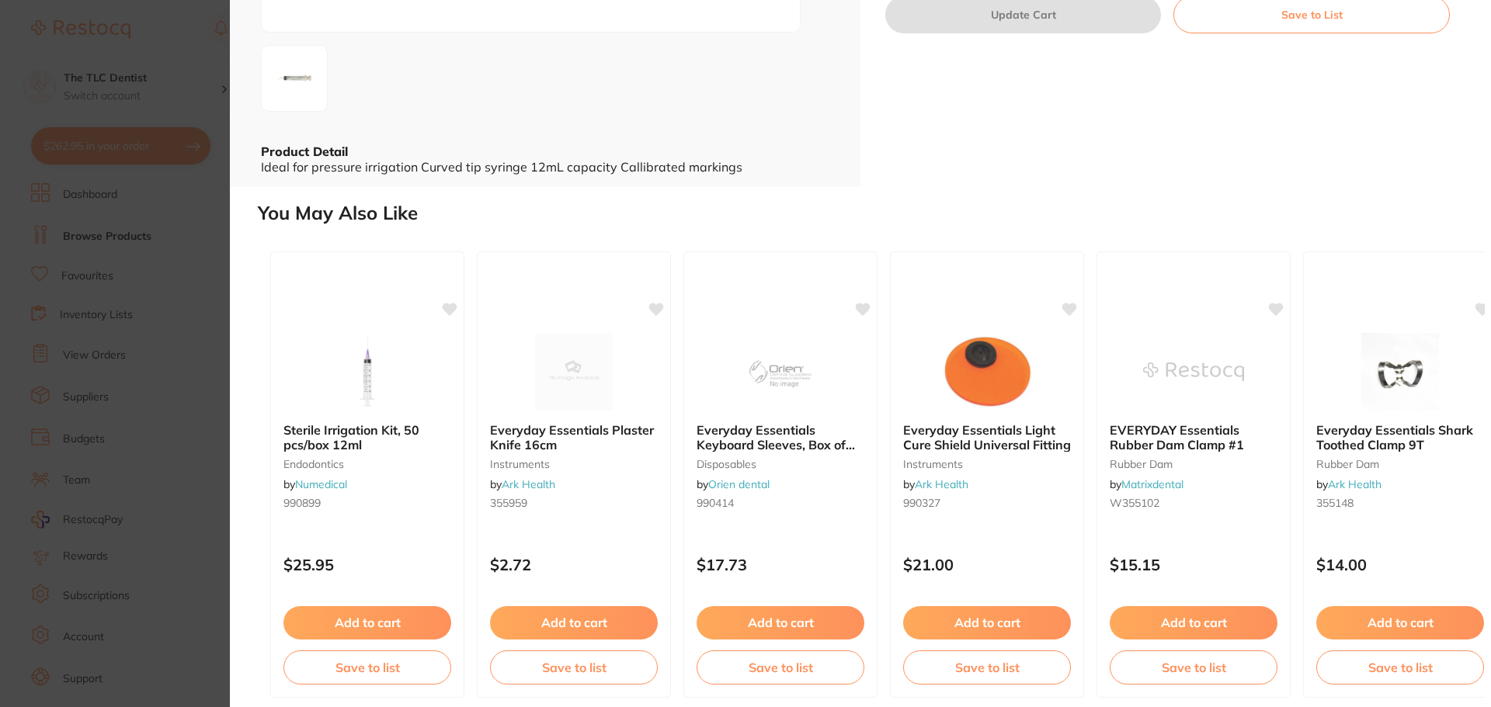
click at [167, 406] on section "Everyday Essentials Irrigation Syringe 12ml Calibrated endodontics by Ark Healt…" at bounding box center [745, 353] width 1491 height 707
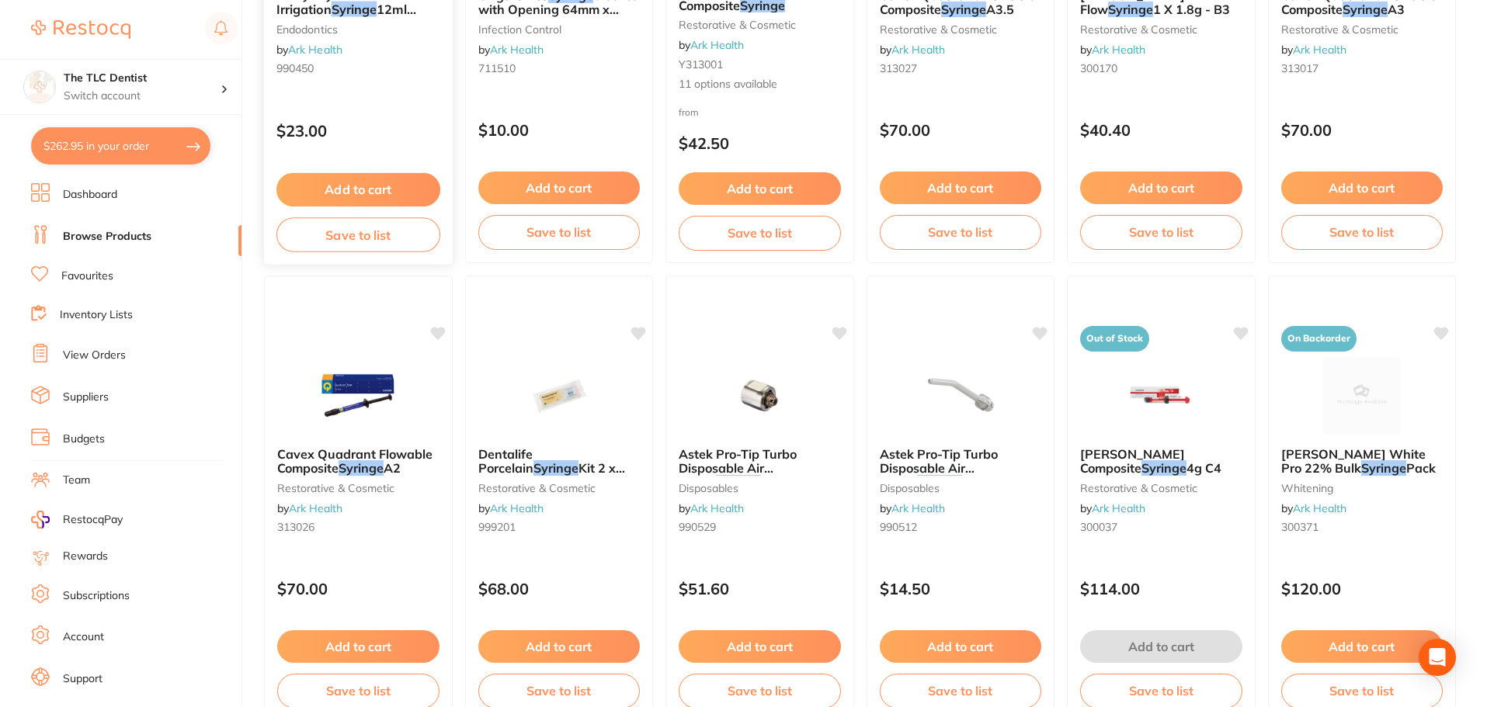
scroll to position [1087, 0]
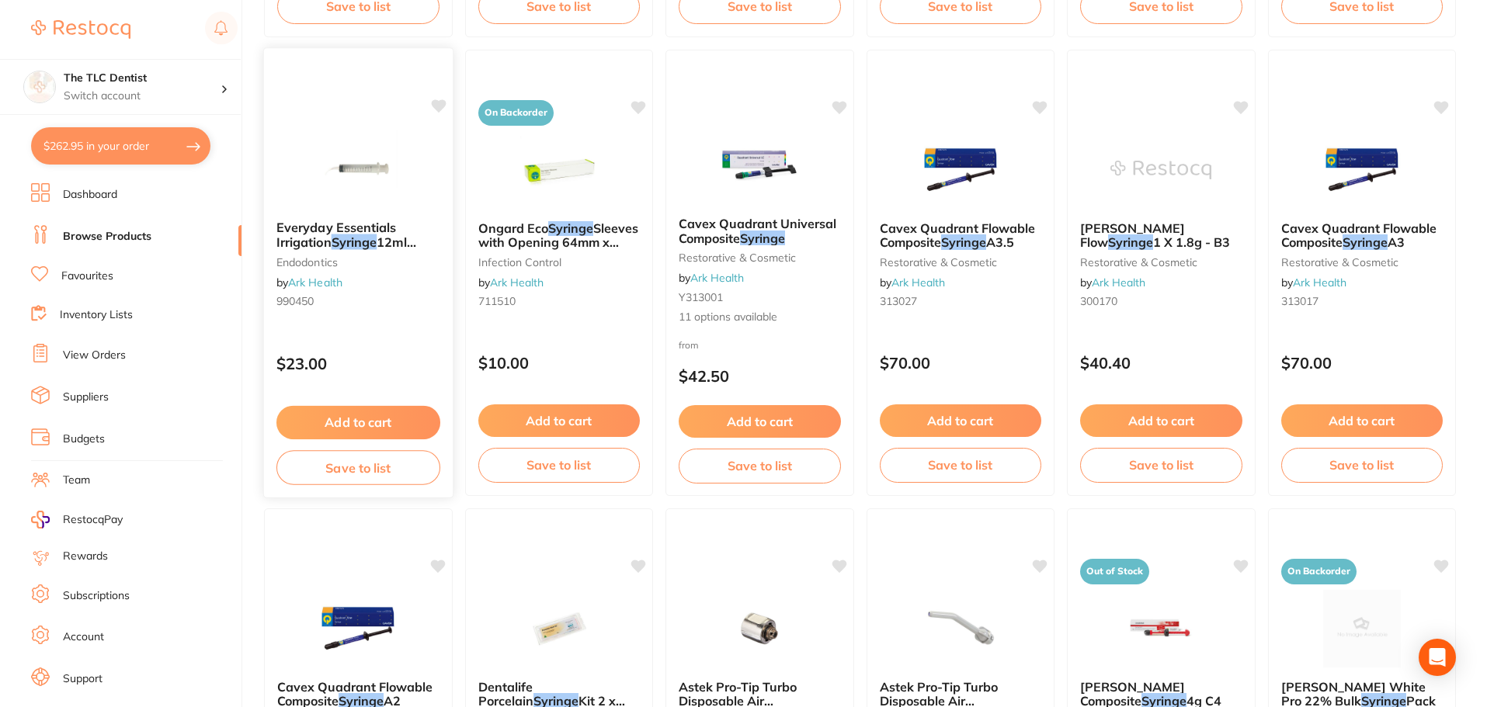
click at [363, 296] on small "990450" at bounding box center [358, 301] width 164 height 12
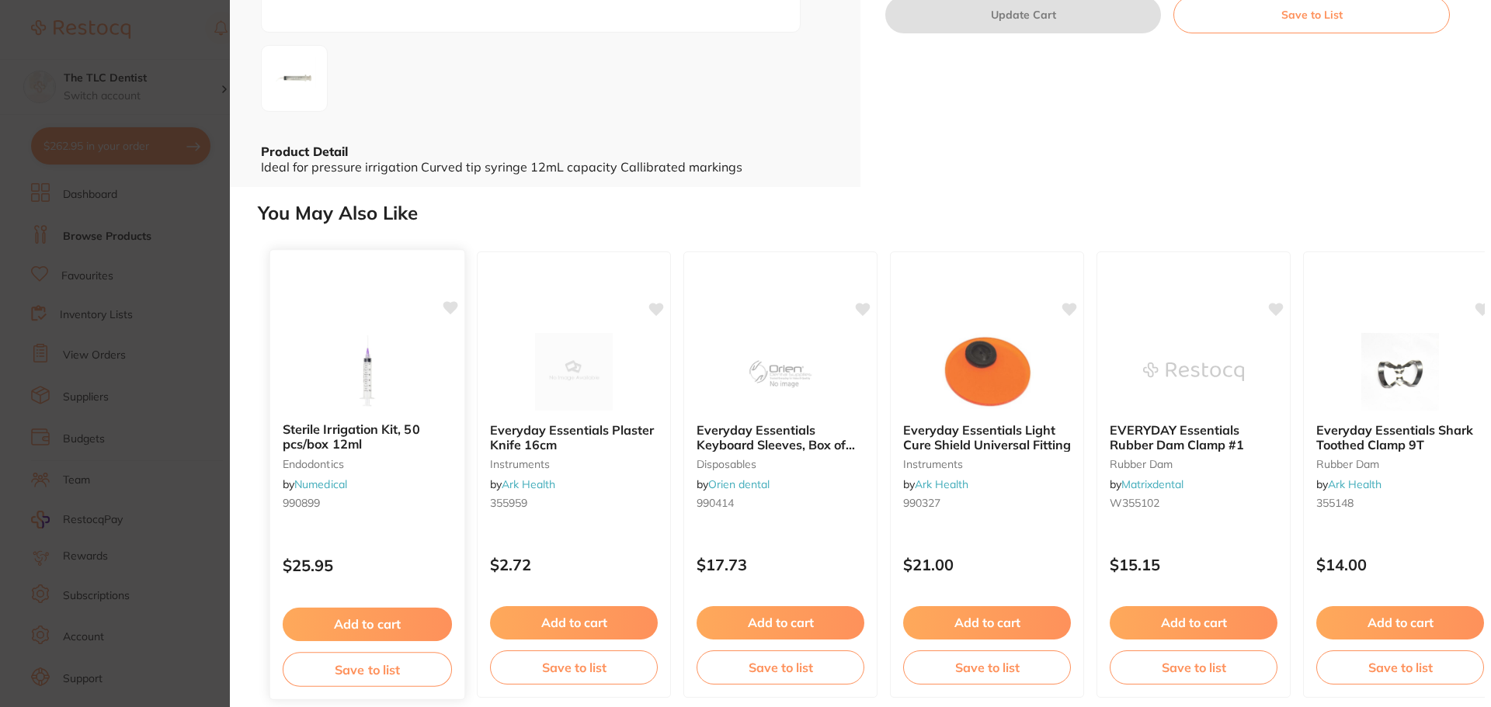
scroll to position [320, 0]
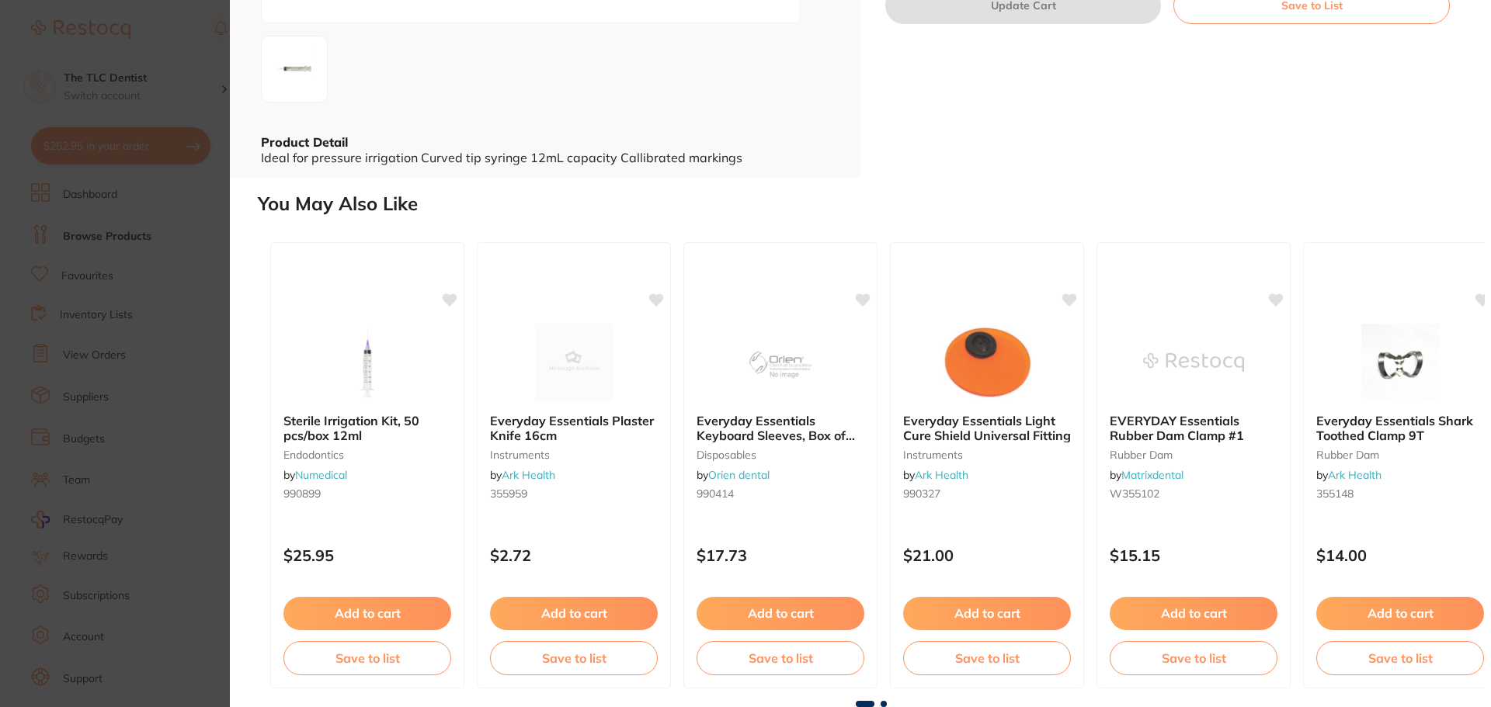
click at [199, 429] on section "Everyday Essentials Irrigation Syringe 12ml Calibrated endodontics by Ark Healt…" at bounding box center [745, 353] width 1491 height 707
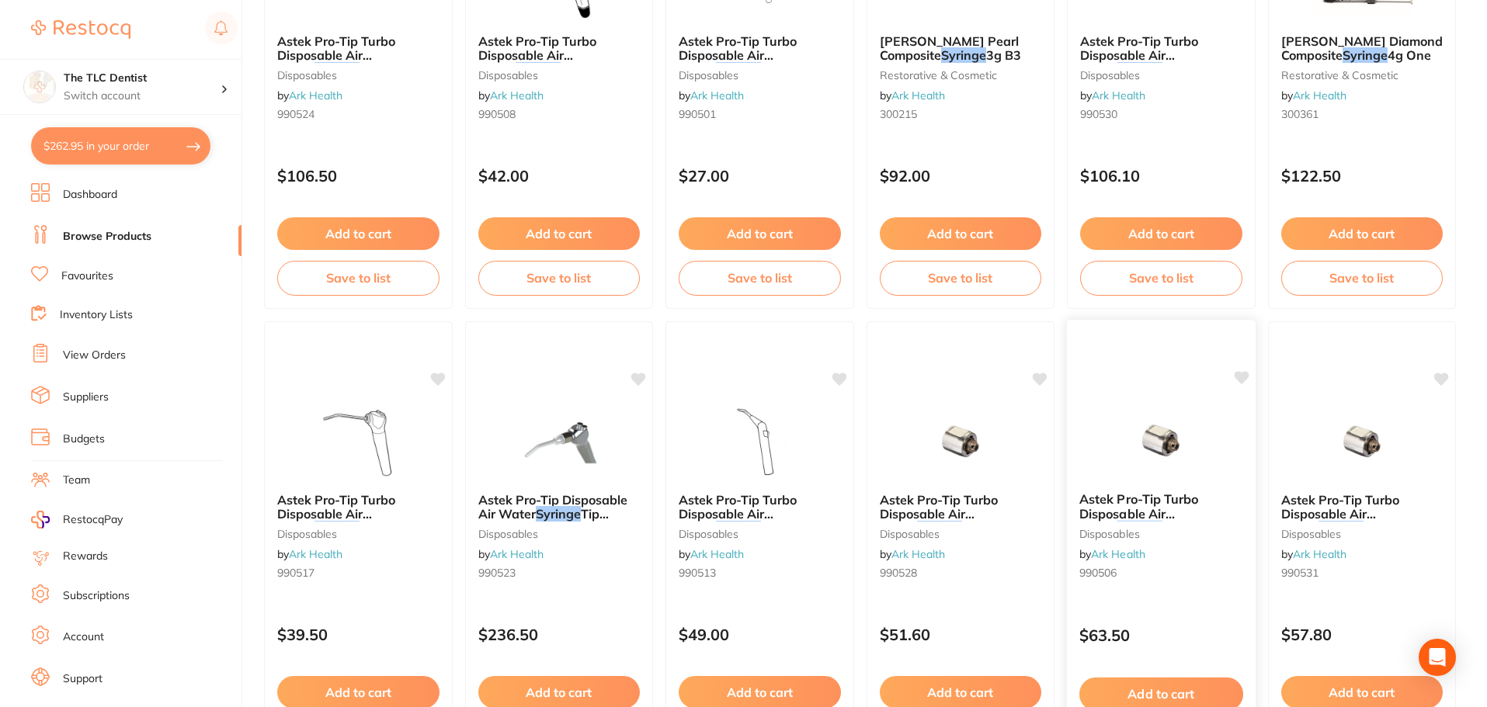
scroll to position [3710, 0]
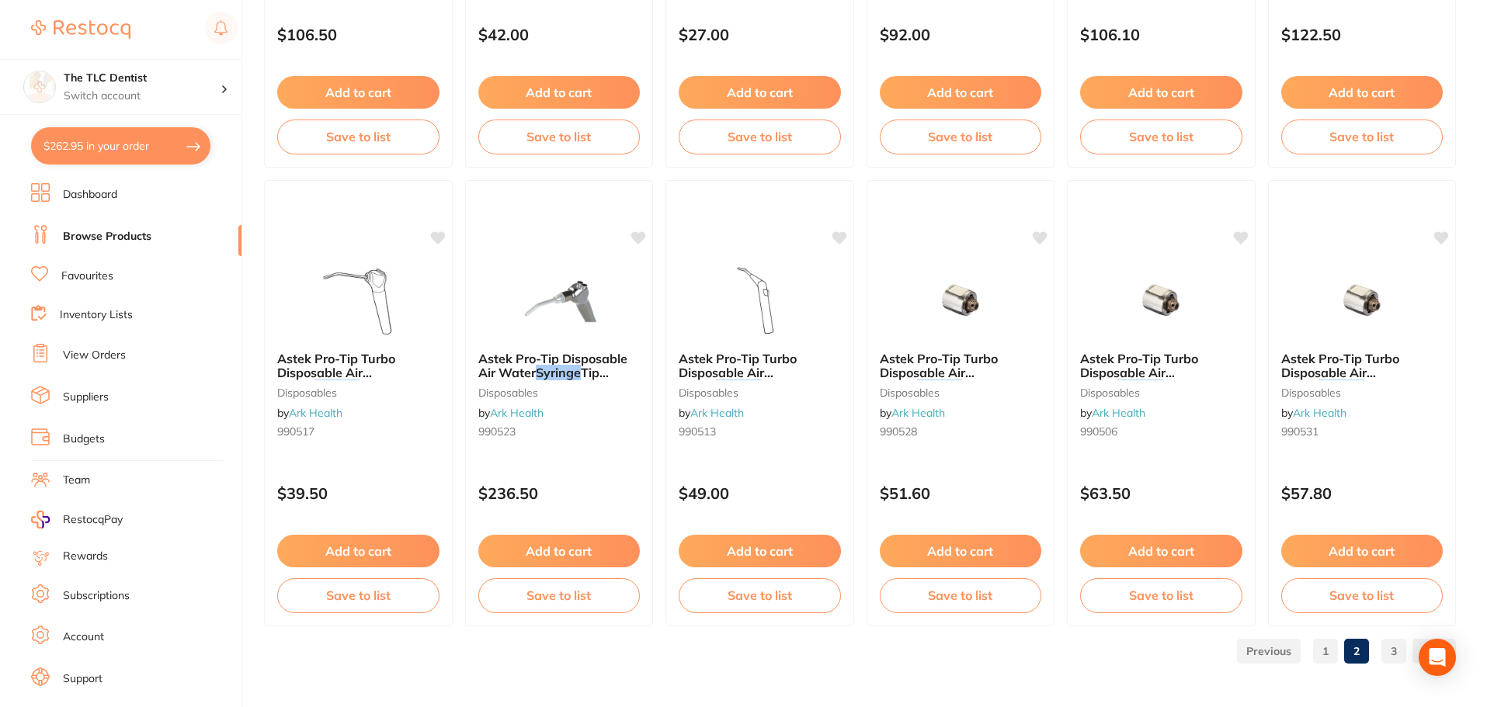
click at [1393, 650] on link "3" at bounding box center [1393, 651] width 25 height 31
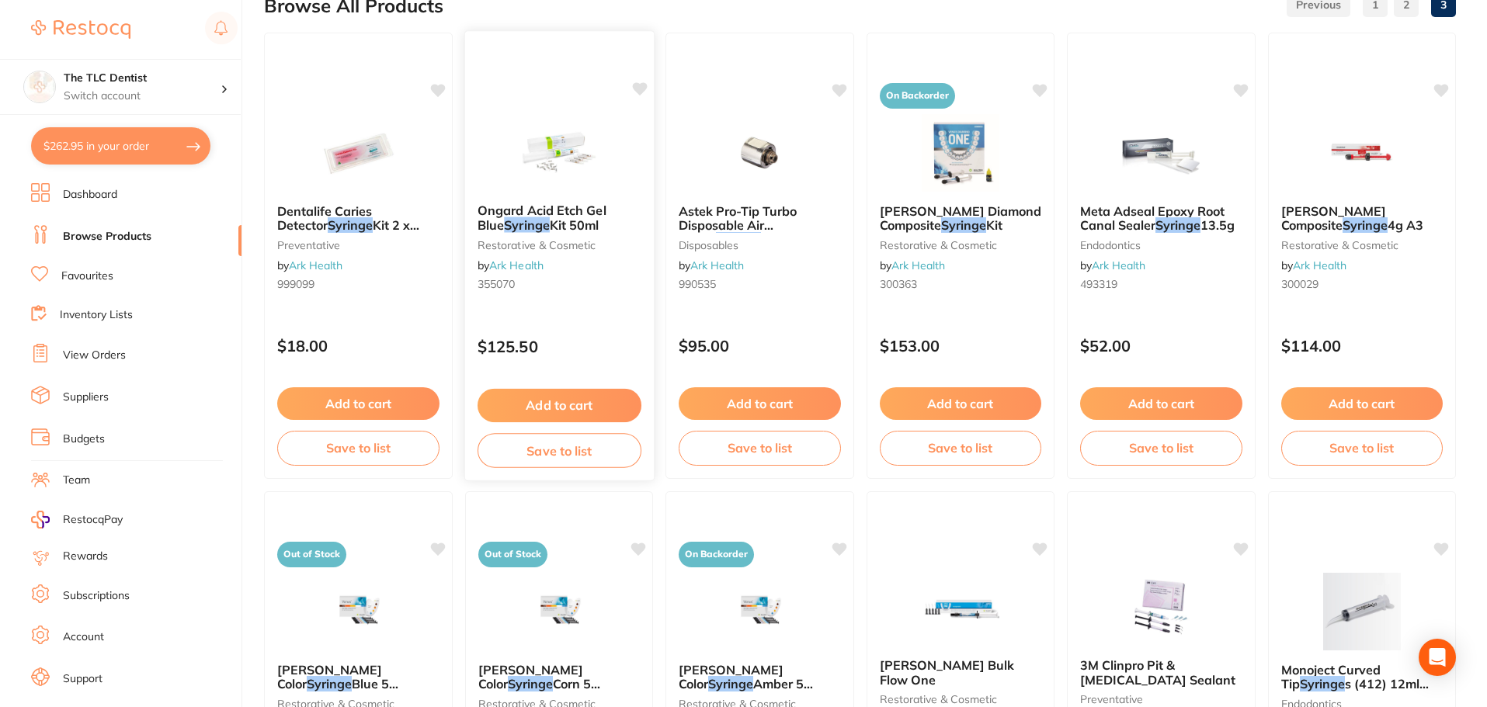
scroll to position [173, 0]
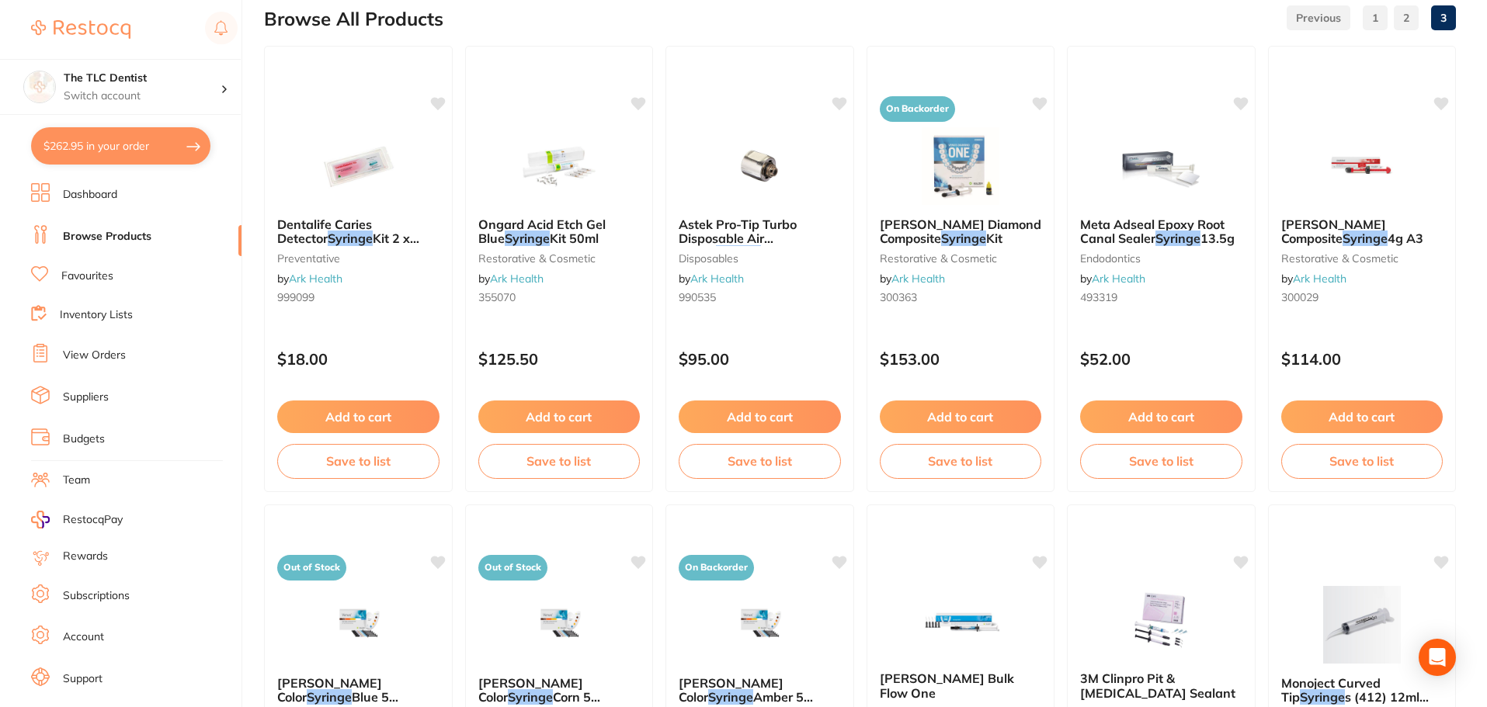
click at [162, 140] on button "$262.95 in your order" at bounding box center [120, 145] width 179 height 37
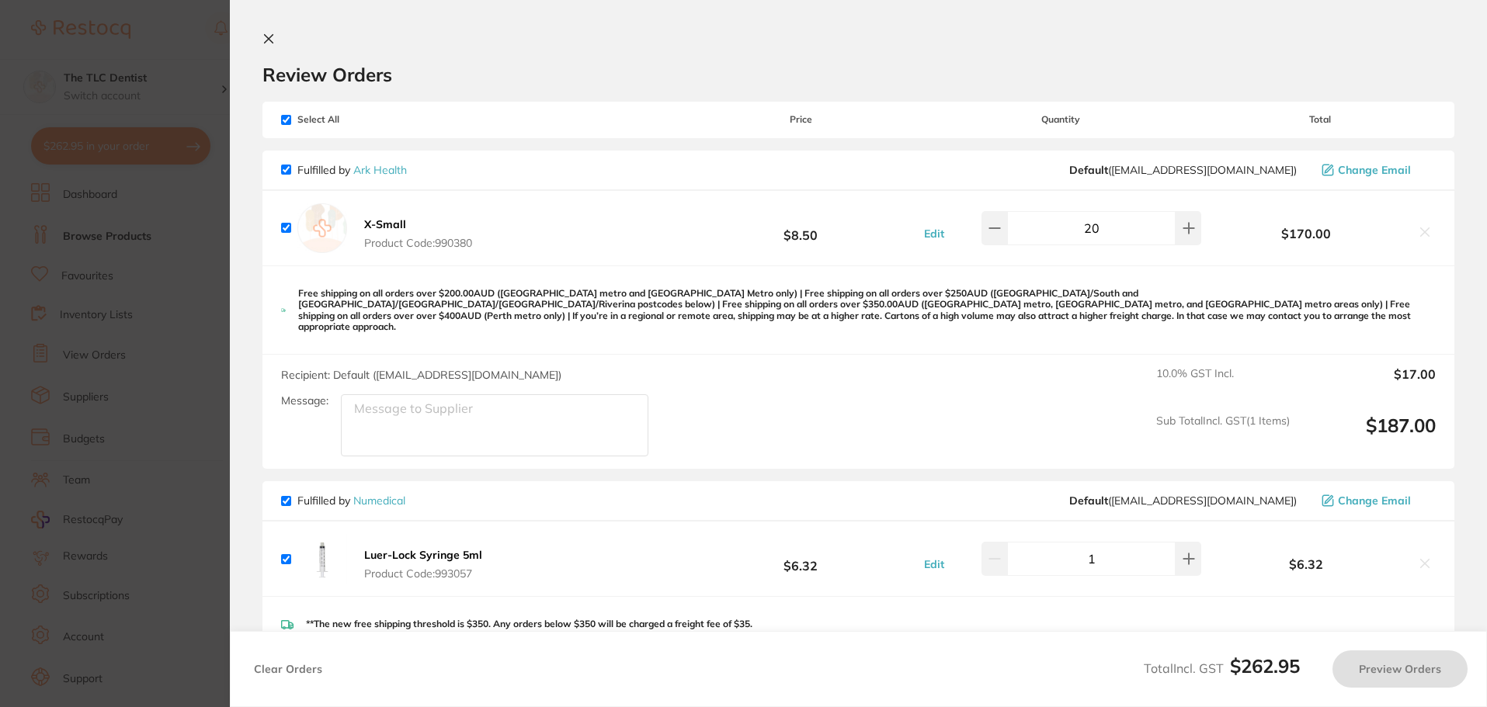
checkbox input "true"
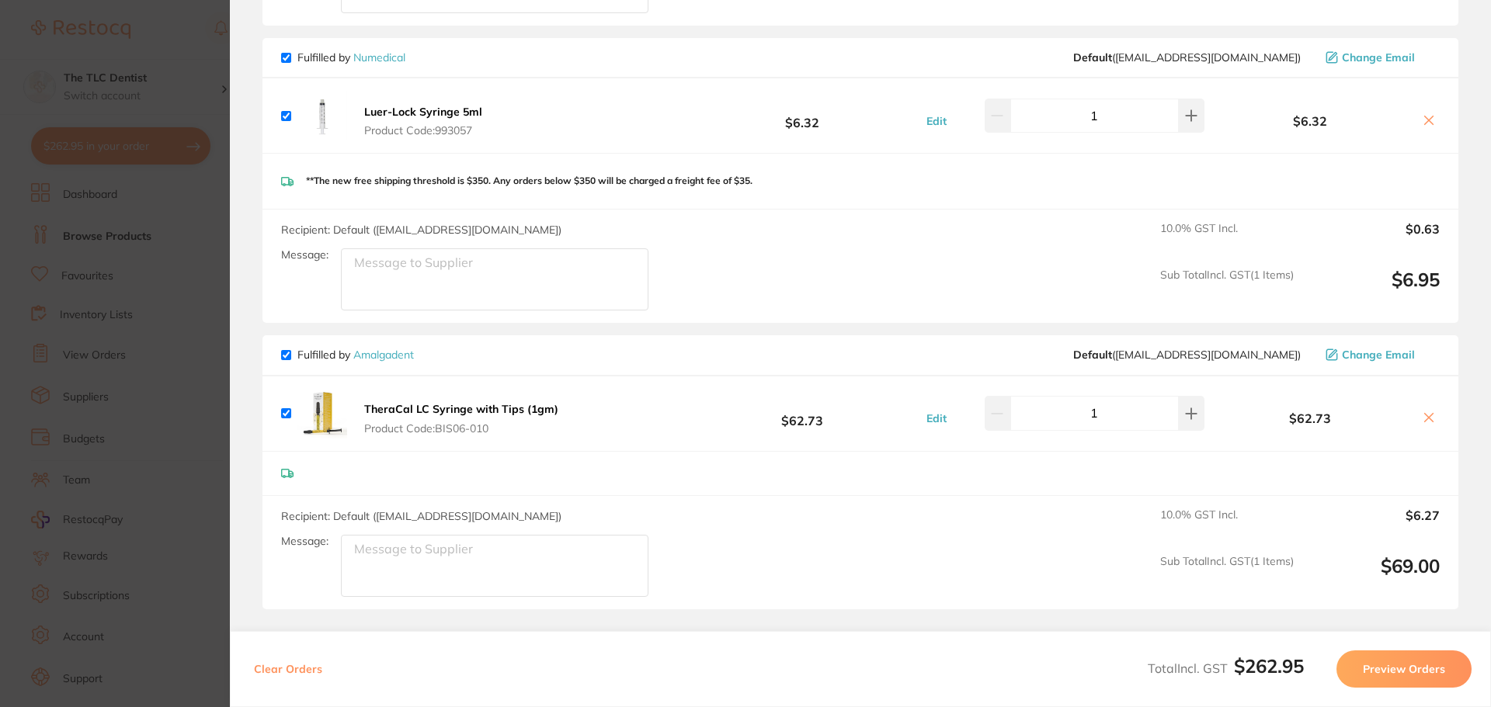
scroll to position [579, 0]
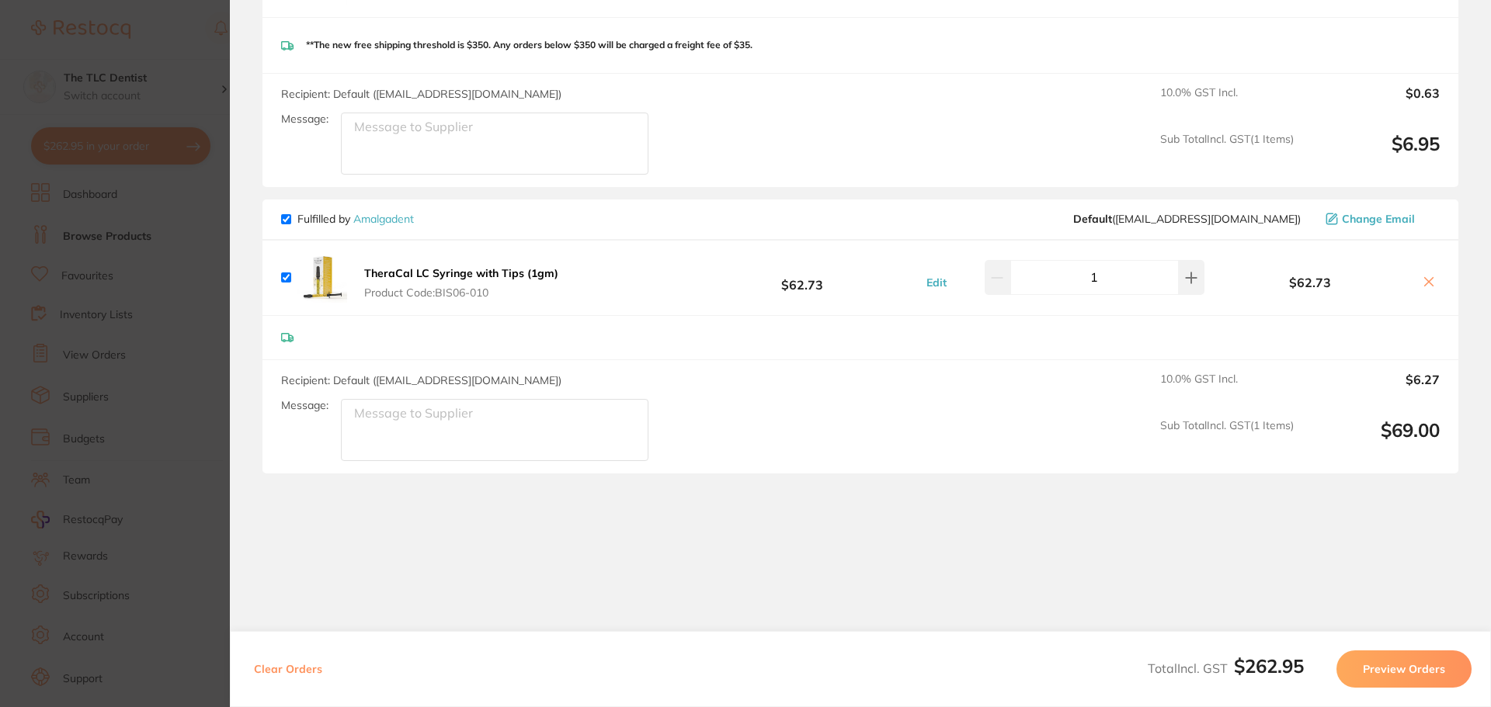
click at [124, 380] on section "Update RRP Set your pre negotiated price for this item. Item Agreed RRP (excl. …" at bounding box center [745, 353] width 1491 height 707
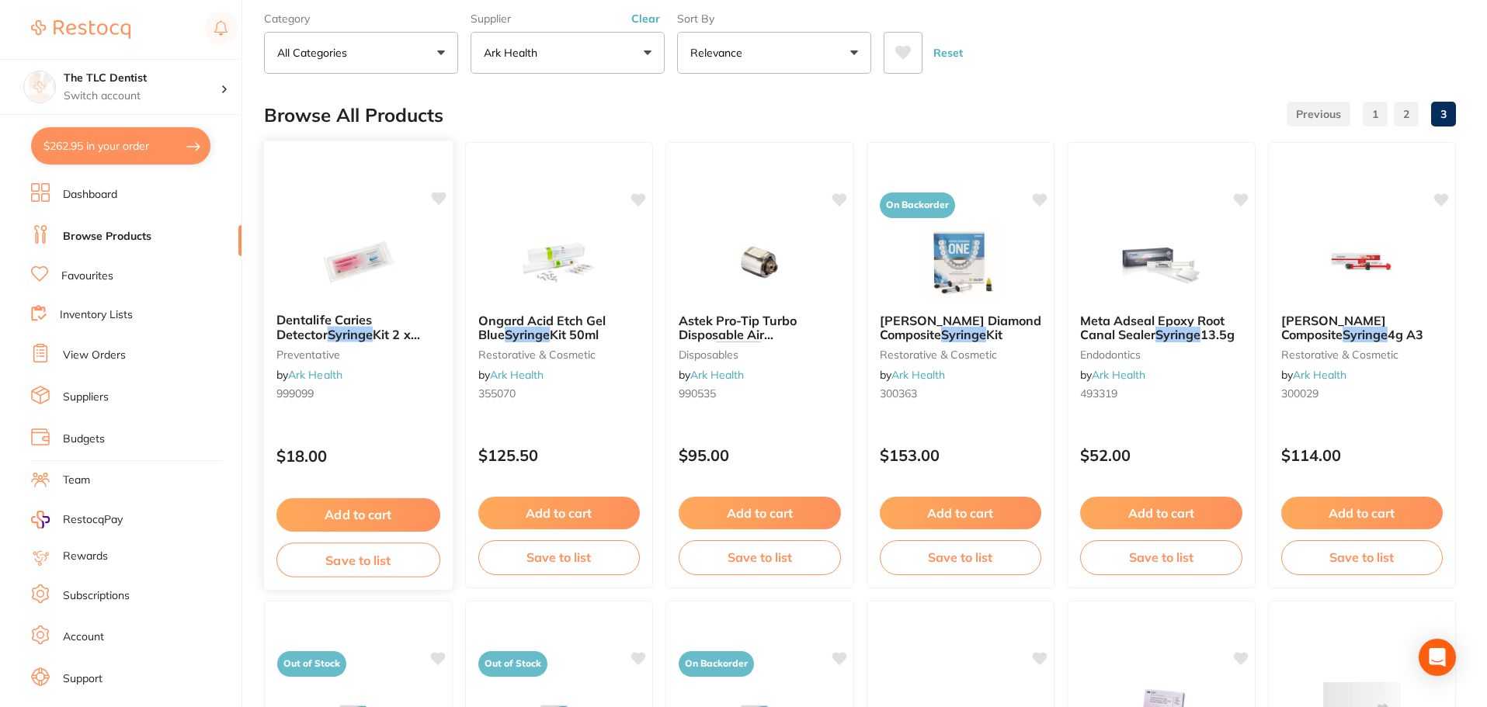
scroll to position [0, 0]
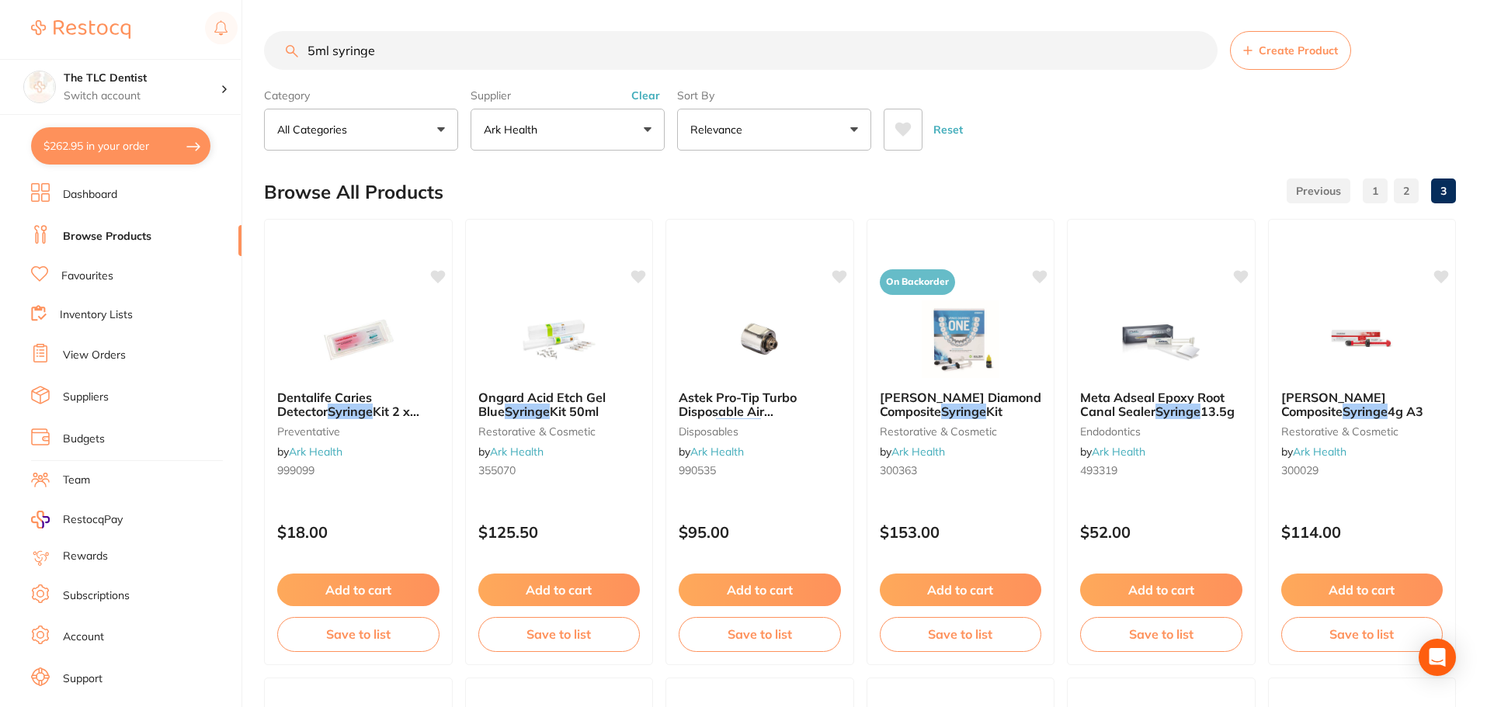
click at [518, 151] on button "Ark Health" at bounding box center [567, 130] width 194 height 42
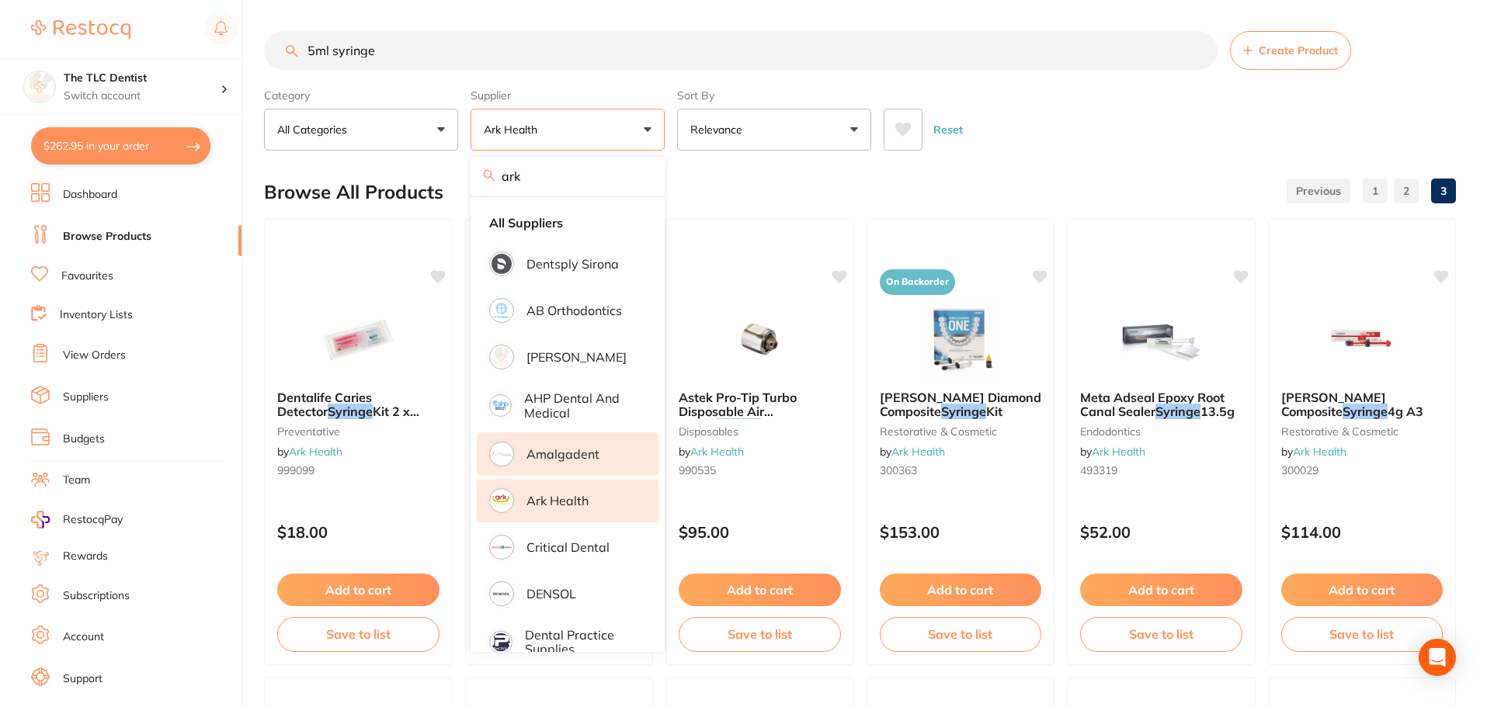
click at [592, 461] on p "Amalgadent" at bounding box center [562, 454] width 73 height 14
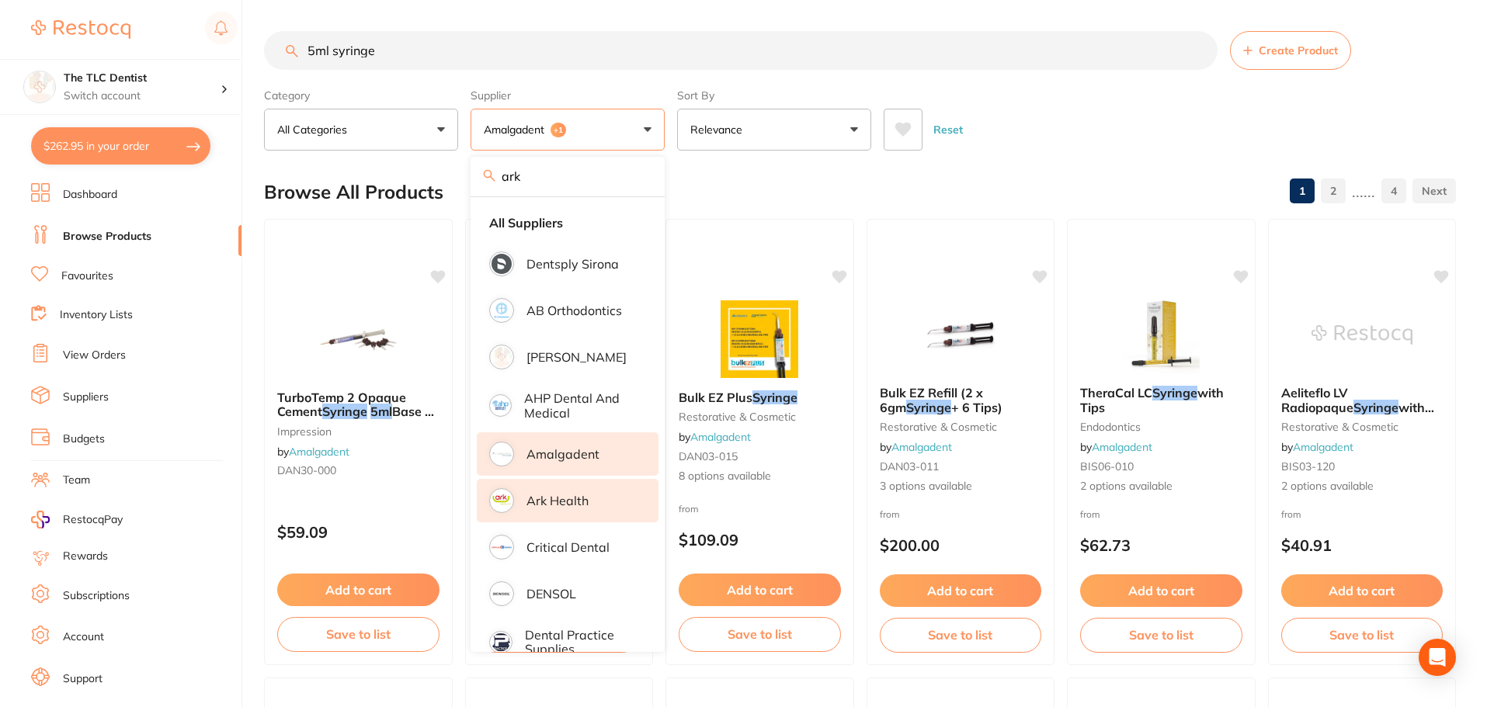
click at [547, 499] on p "Ark Health" at bounding box center [557, 501] width 62 height 14
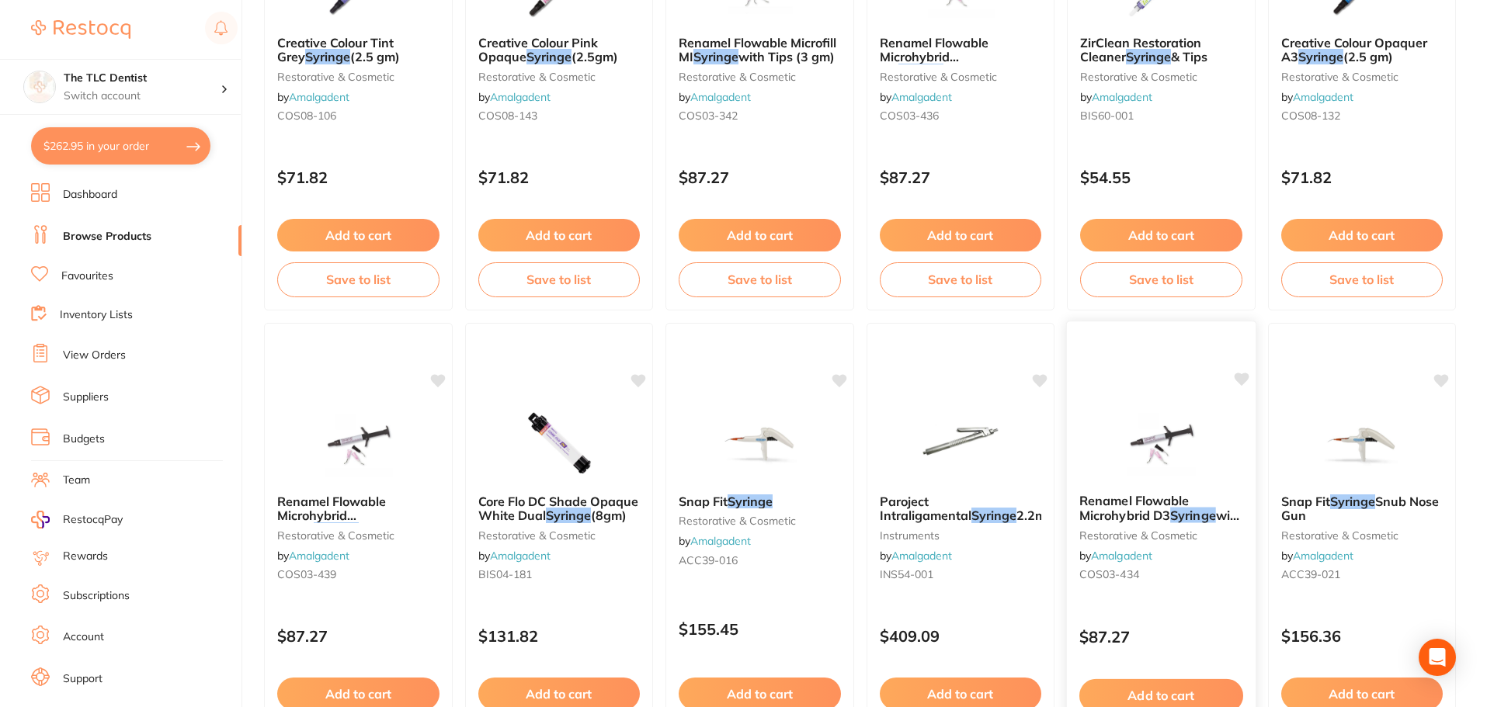
scroll to position [3710, 0]
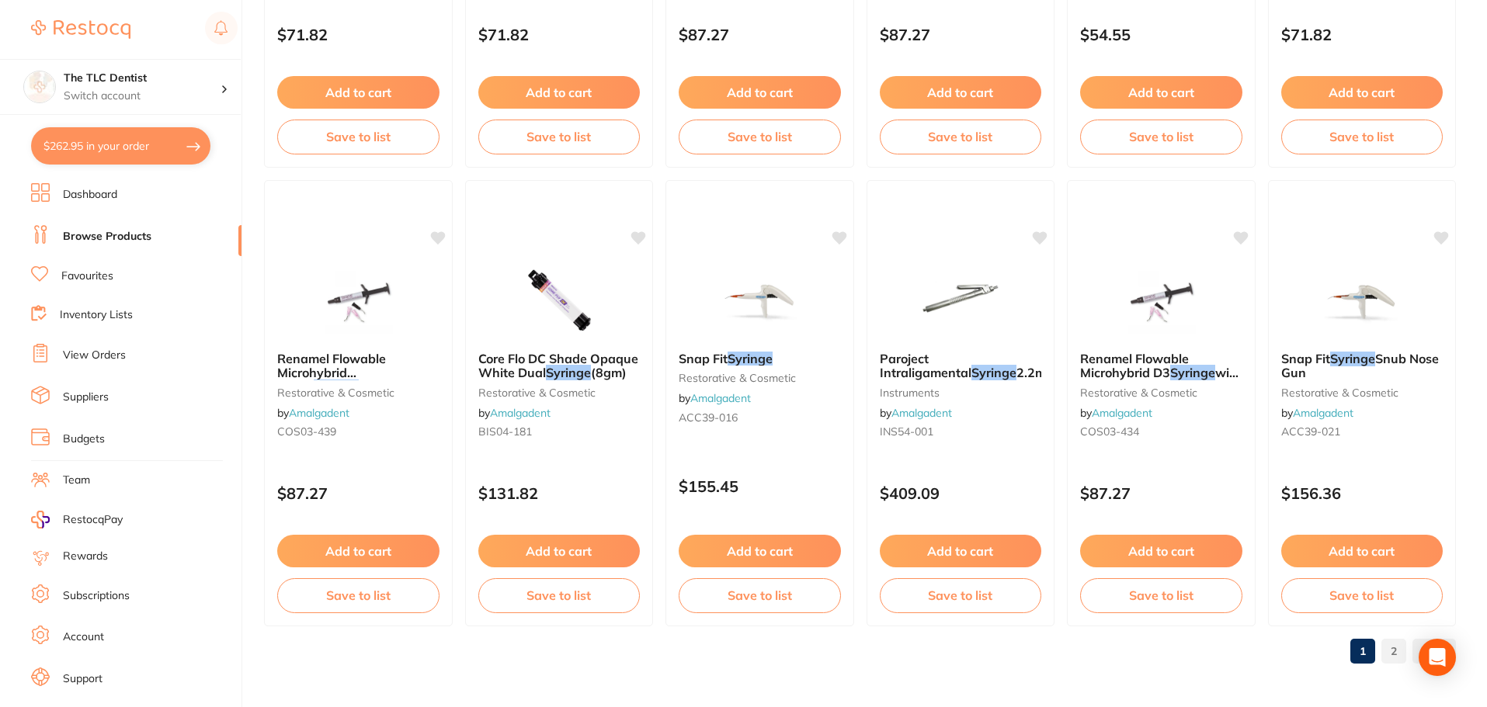
click at [1397, 646] on link "2" at bounding box center [1393, 651] width 25 height 31
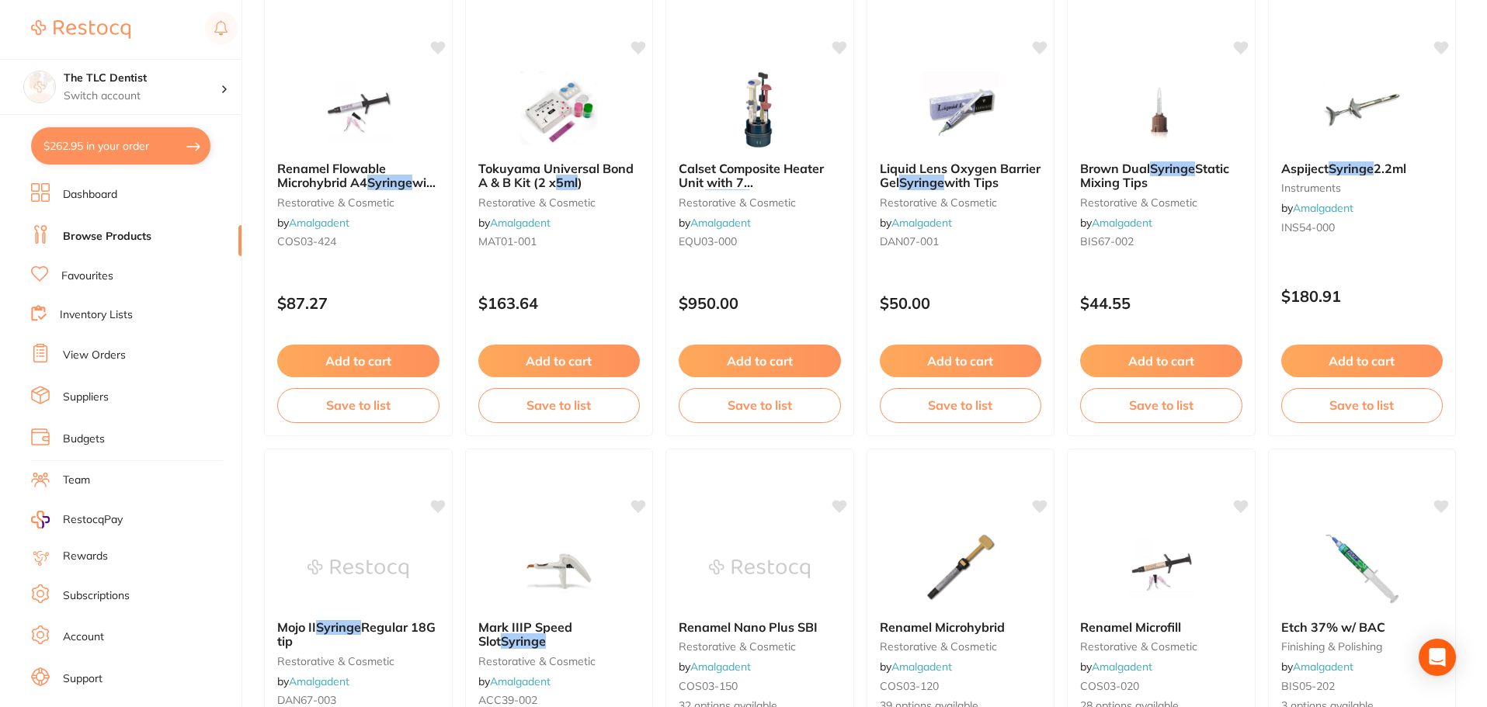
scroll to position [82, 0]
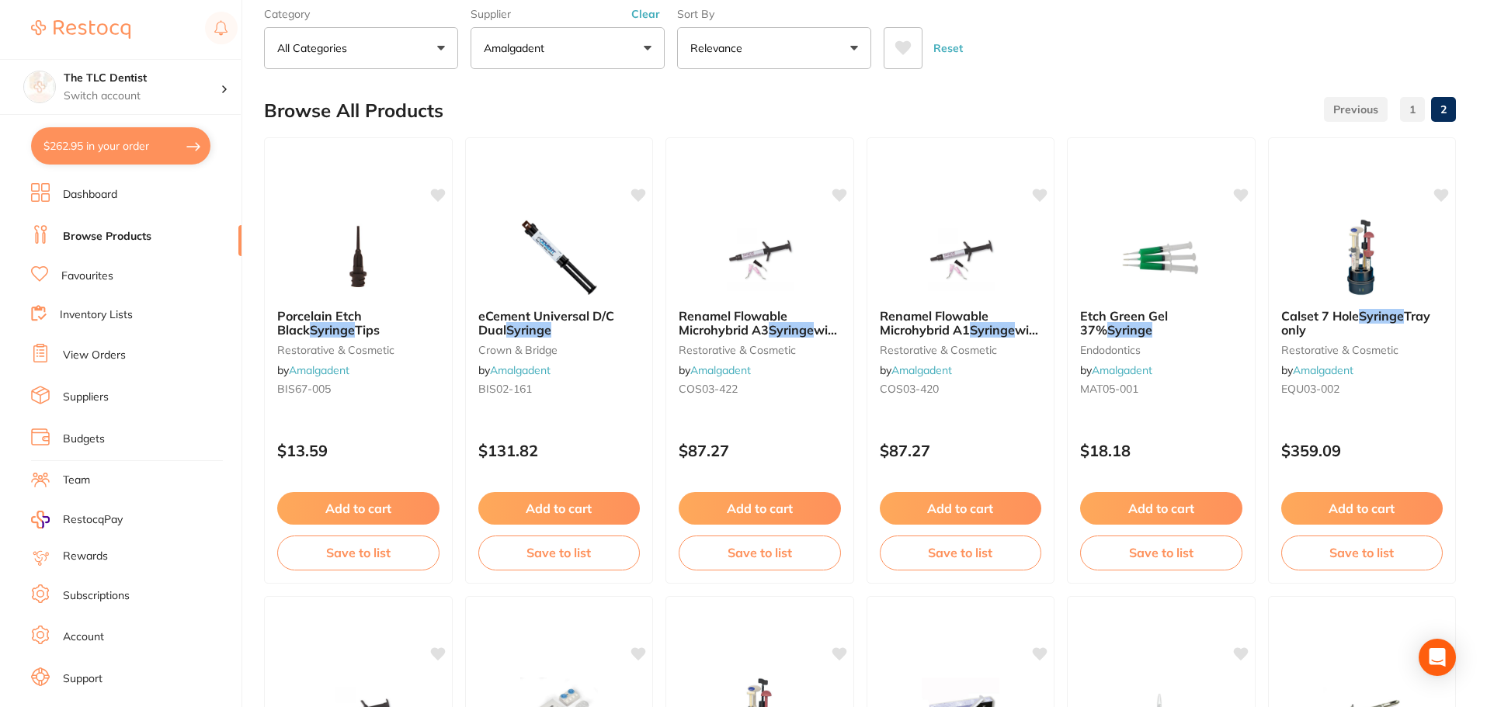
click at [68, 151] on button "$262.95 in your order" at bounding box center [120, 145] width 179 height 37
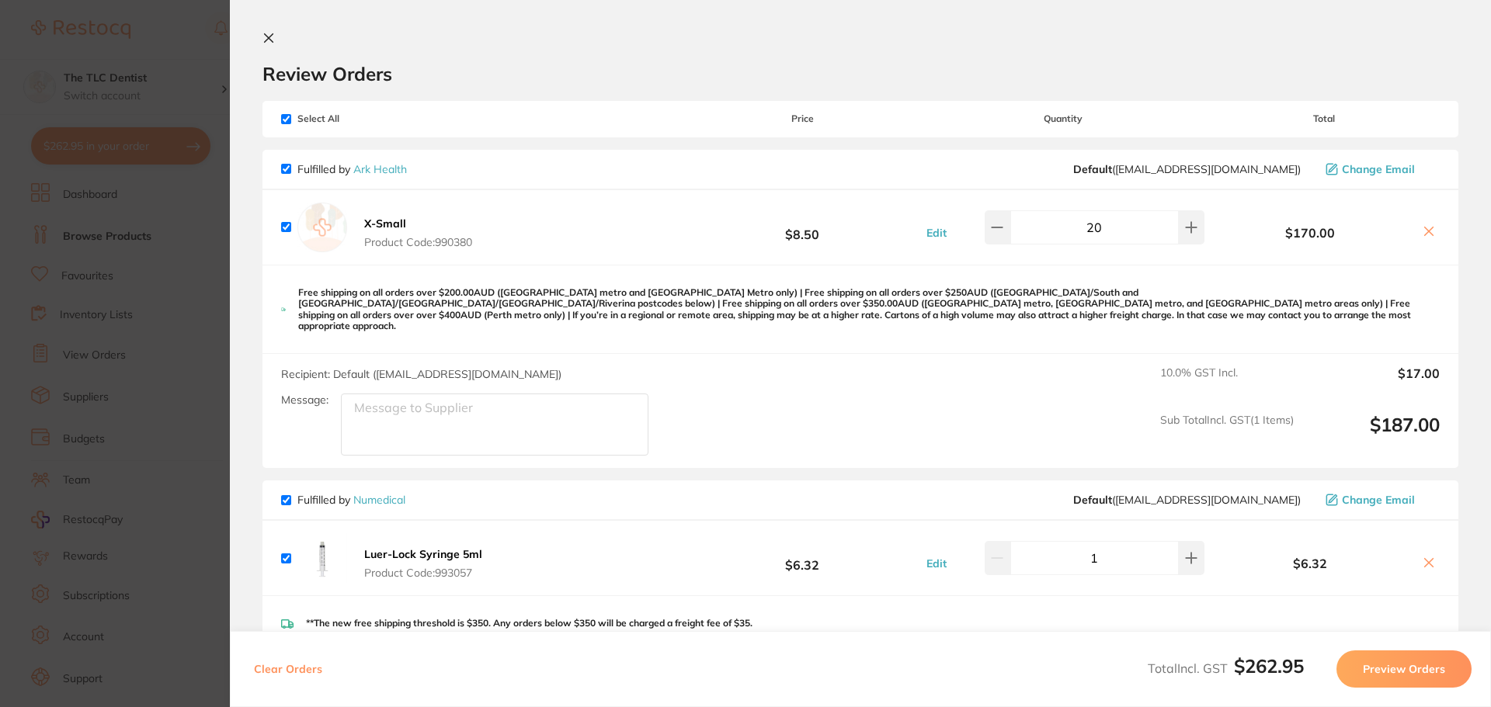
scroll to position [0, 0]
click at [285, 172] on input "checkbox" at bounding box center [286, 170] width 10 height 10
checkbox input "false"
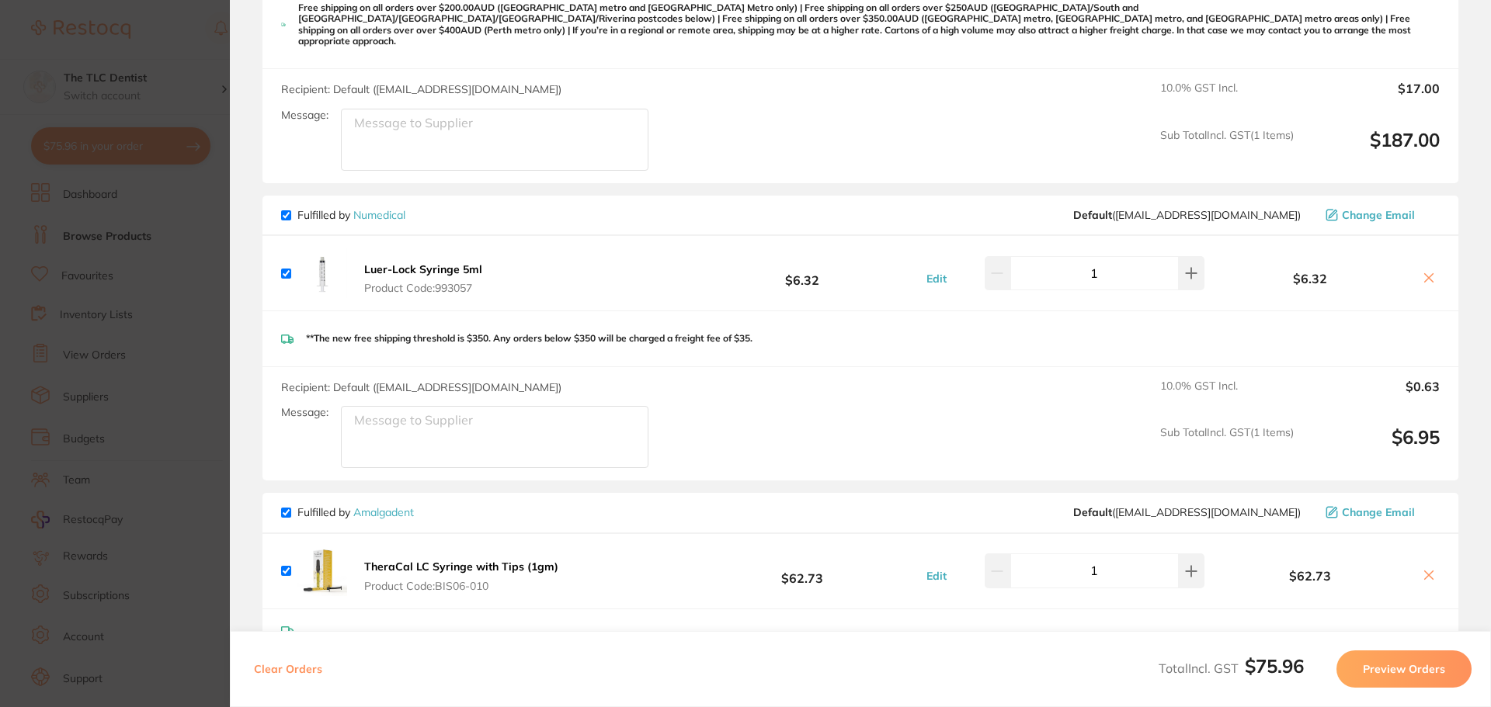
scroll to position [311, 0]
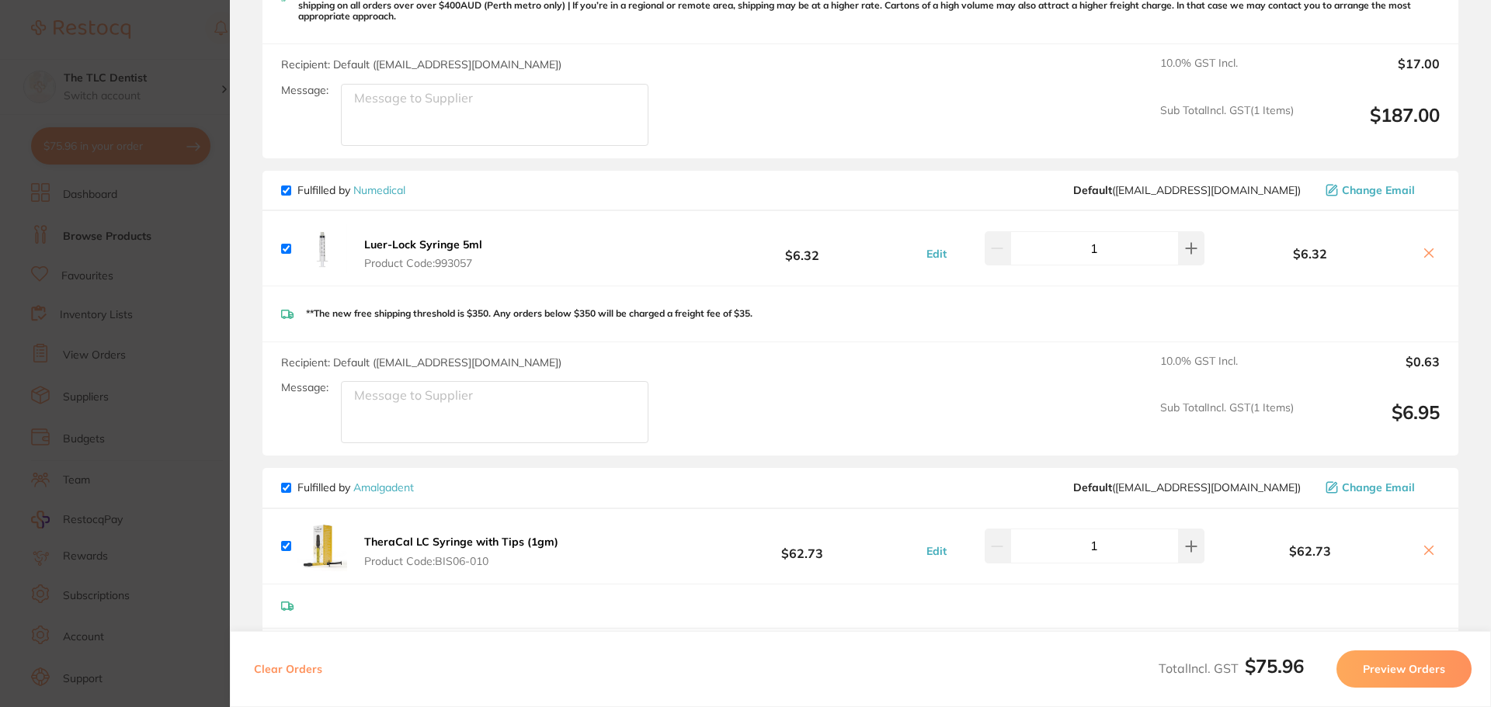
click at [283, 483] on input "checkbox" at bounding box center [286, 488] width 10 height 10
checkbox input "false"
click at [283, 483] on input "checkbox" at bounding box center [286, 488] width 10 height 10
checkbox input "true"
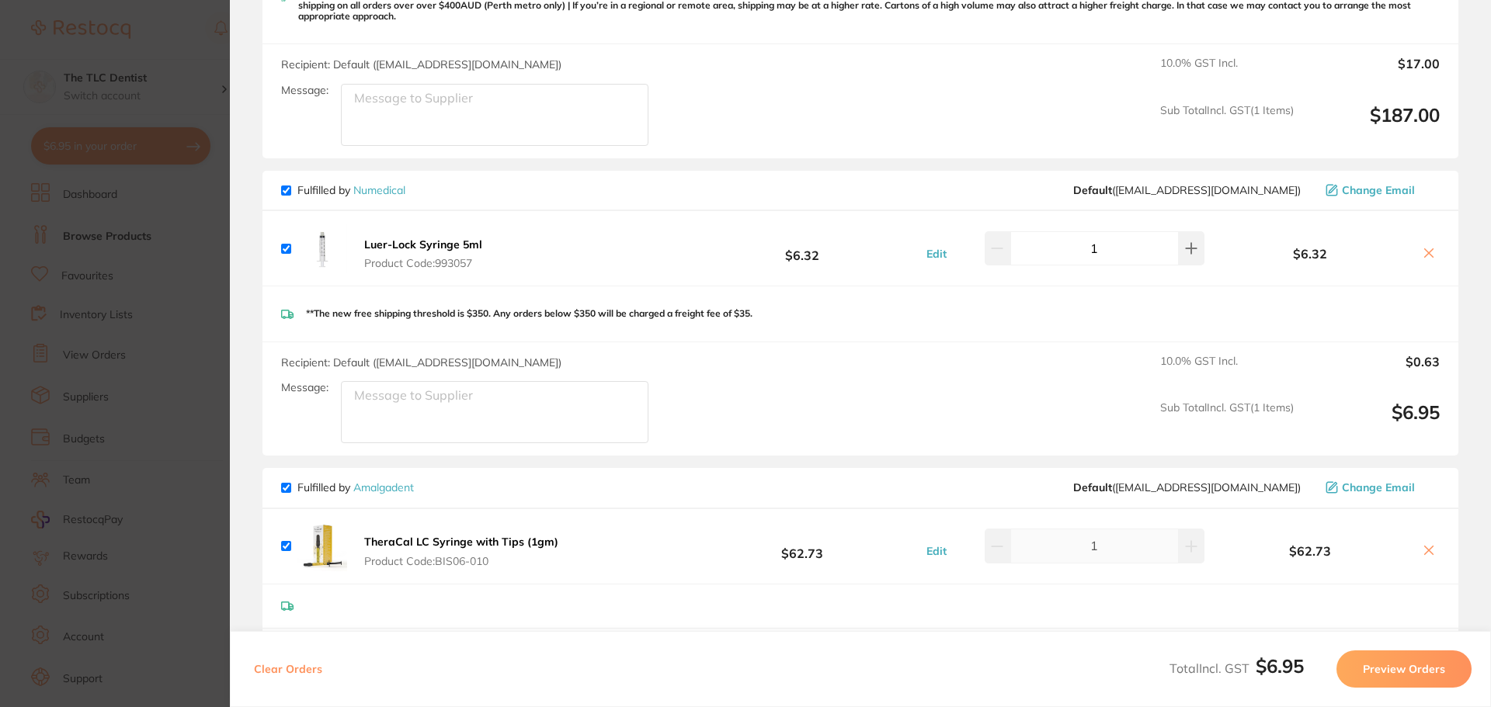
checkbox input "true"
click at [156, 421] on section "Update RRP Set your pre negotiated price for this item. Item Agreed RRP (excl. …" at bounding box center [745, 353] width 1491 height 707
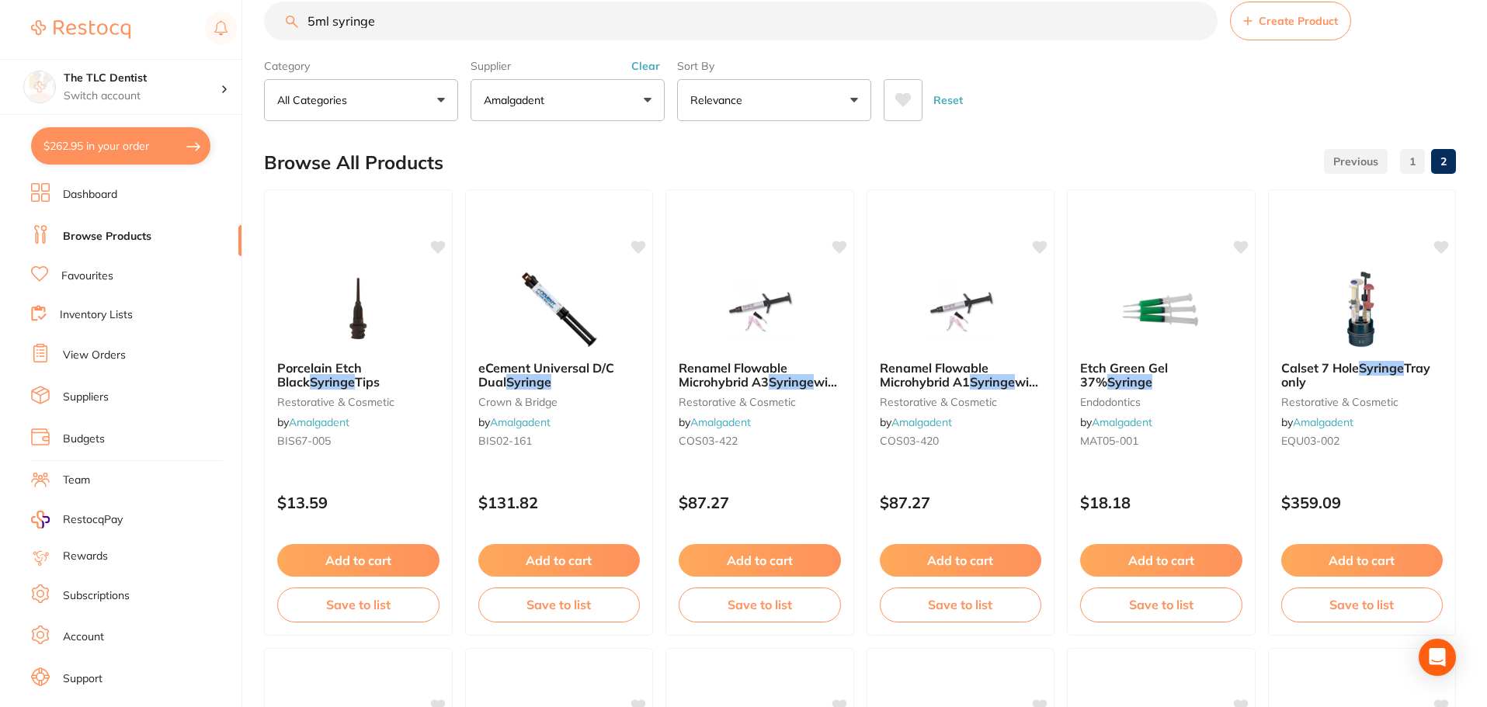
scroll to position [0, 0]
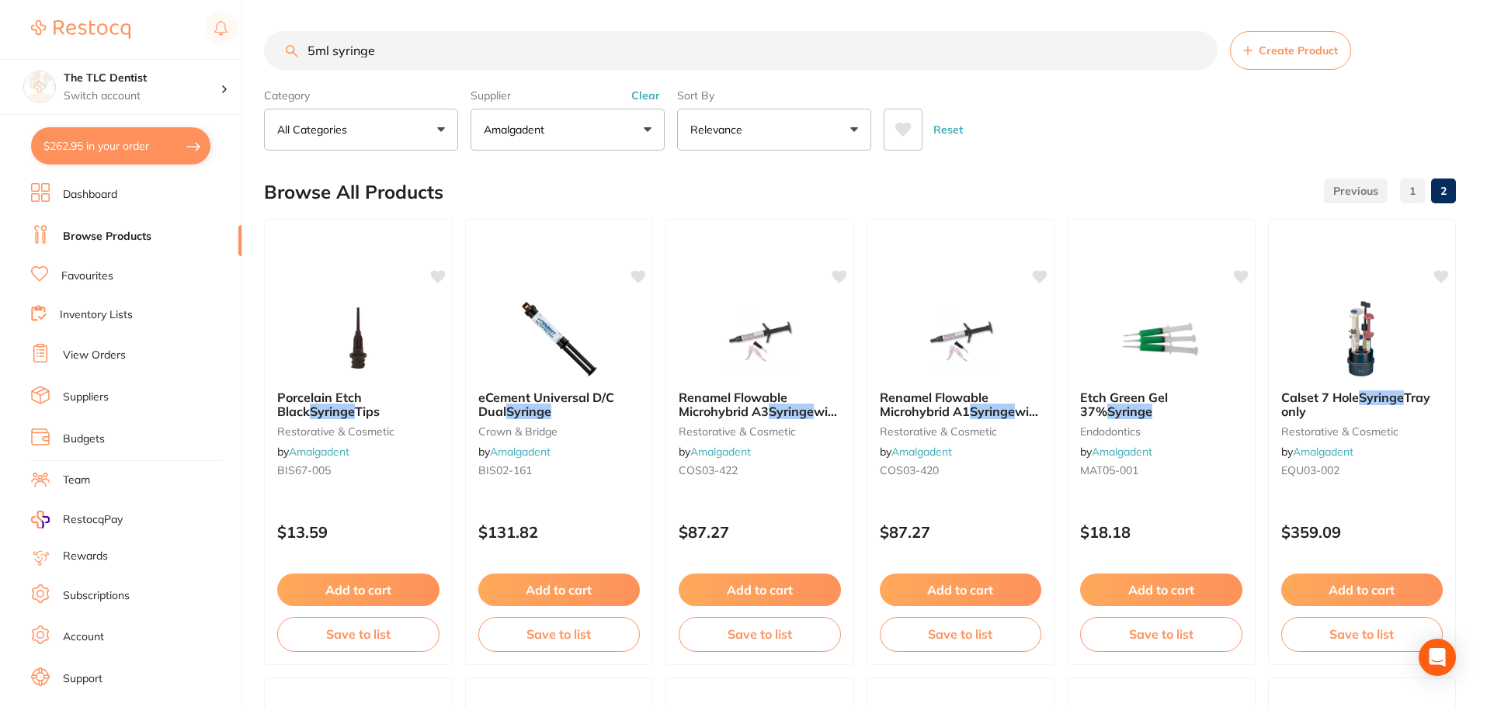
click at [86, 188] on link "Dashboard" at bounding box center [90, 195] width 54 height 16
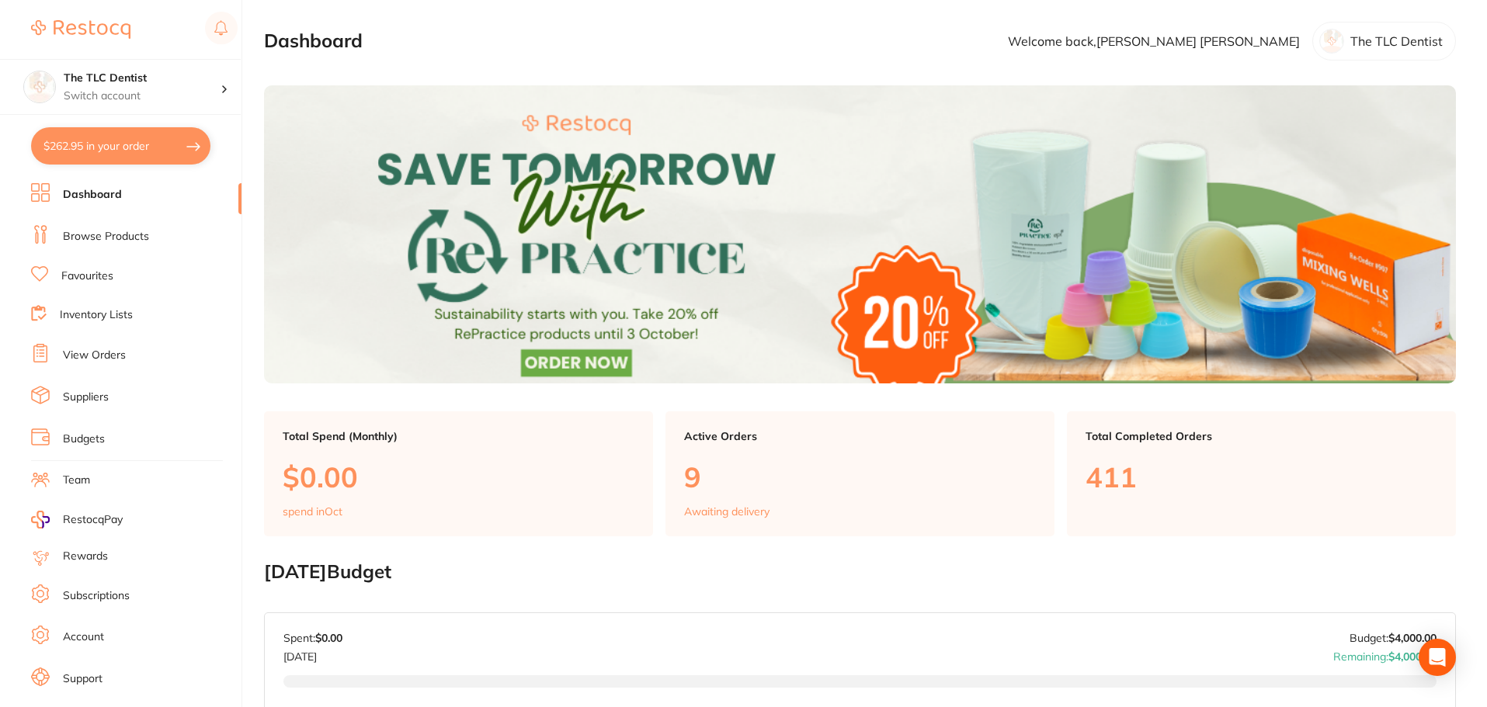
click at [122, 318] on link "Inventory Lists" at bounding box center [96, 315] width 73 height 16
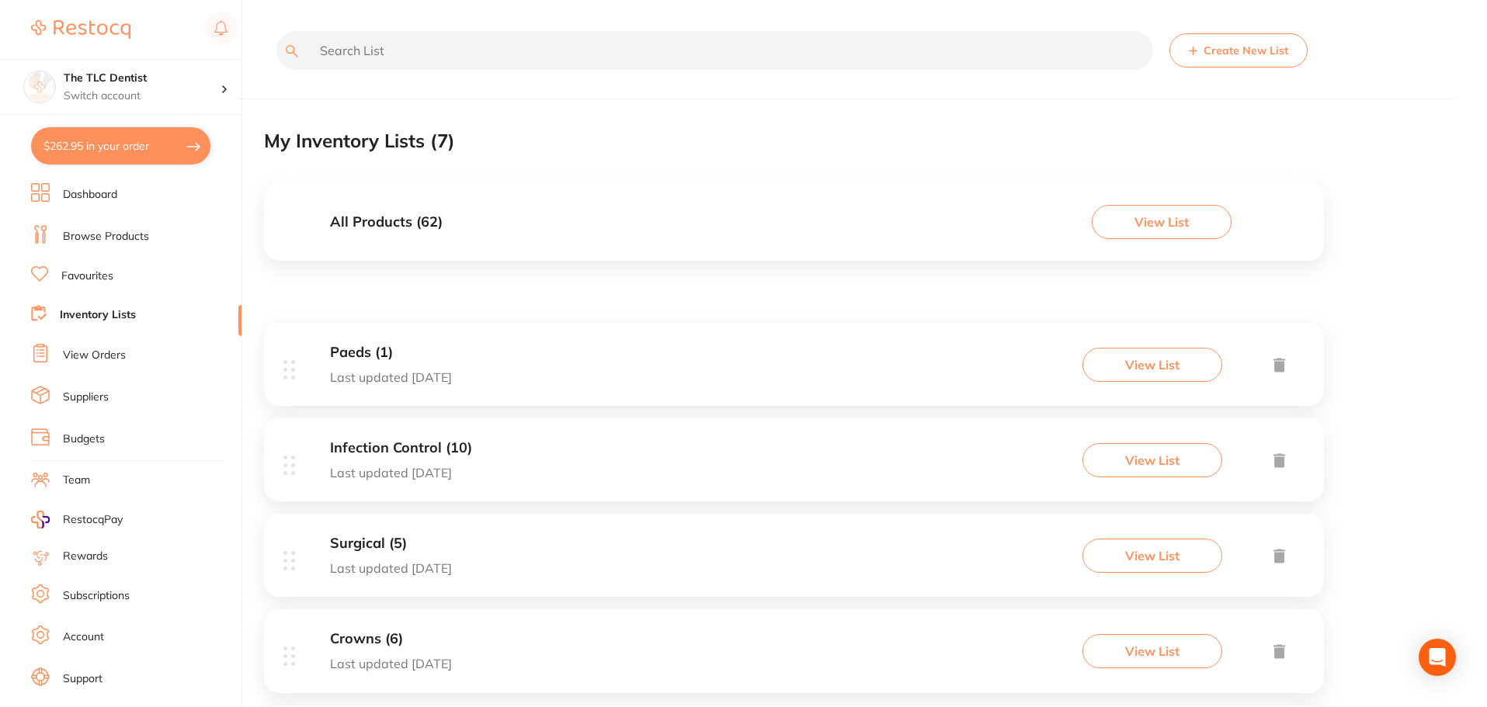
click at [102, 356] on link "View Orders" at bounding box center [94, 356] width 63 height 16
